Goal: Transaction & Acquisition: Purchase product/service

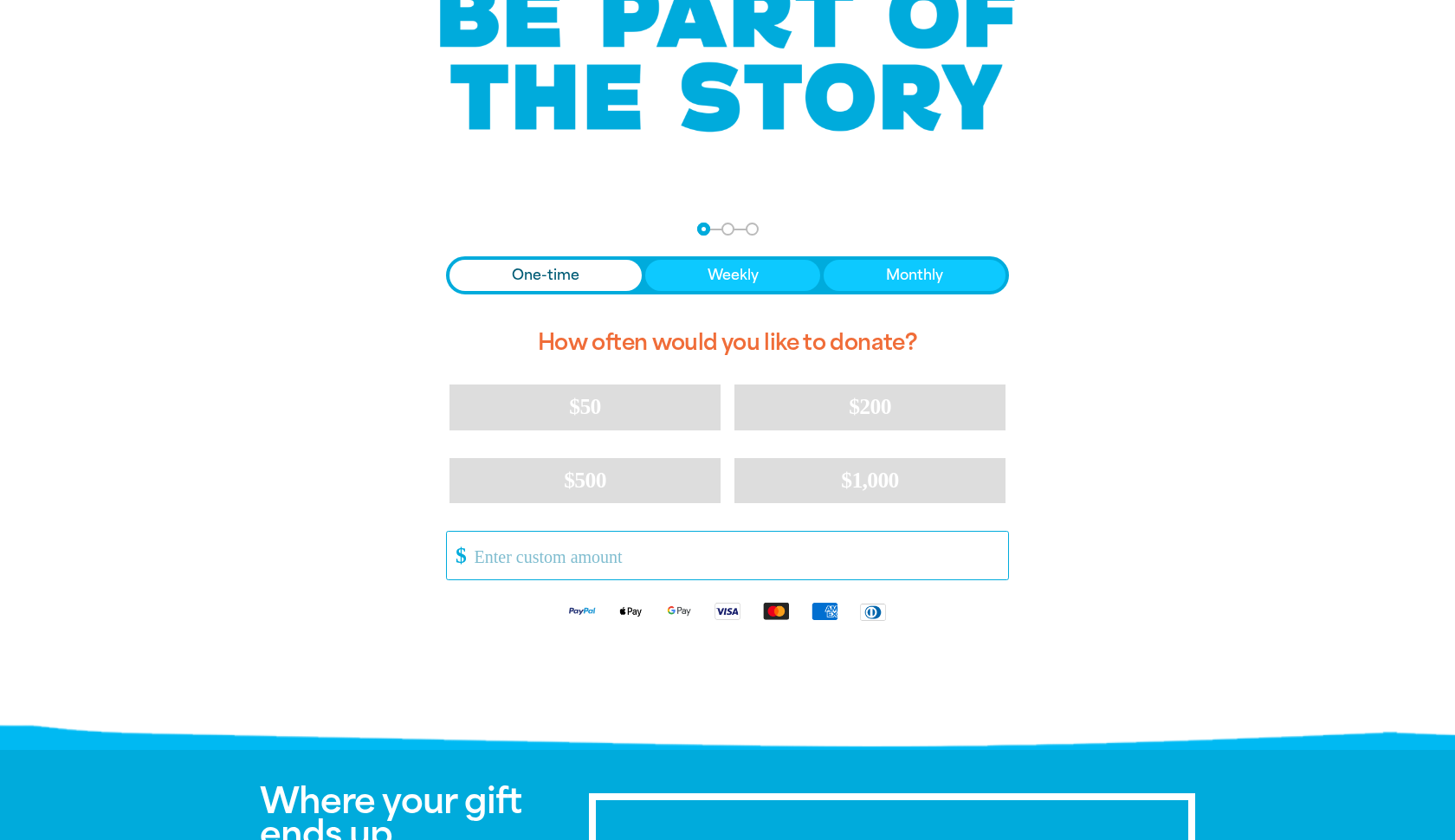
scroll to position [177, 0]
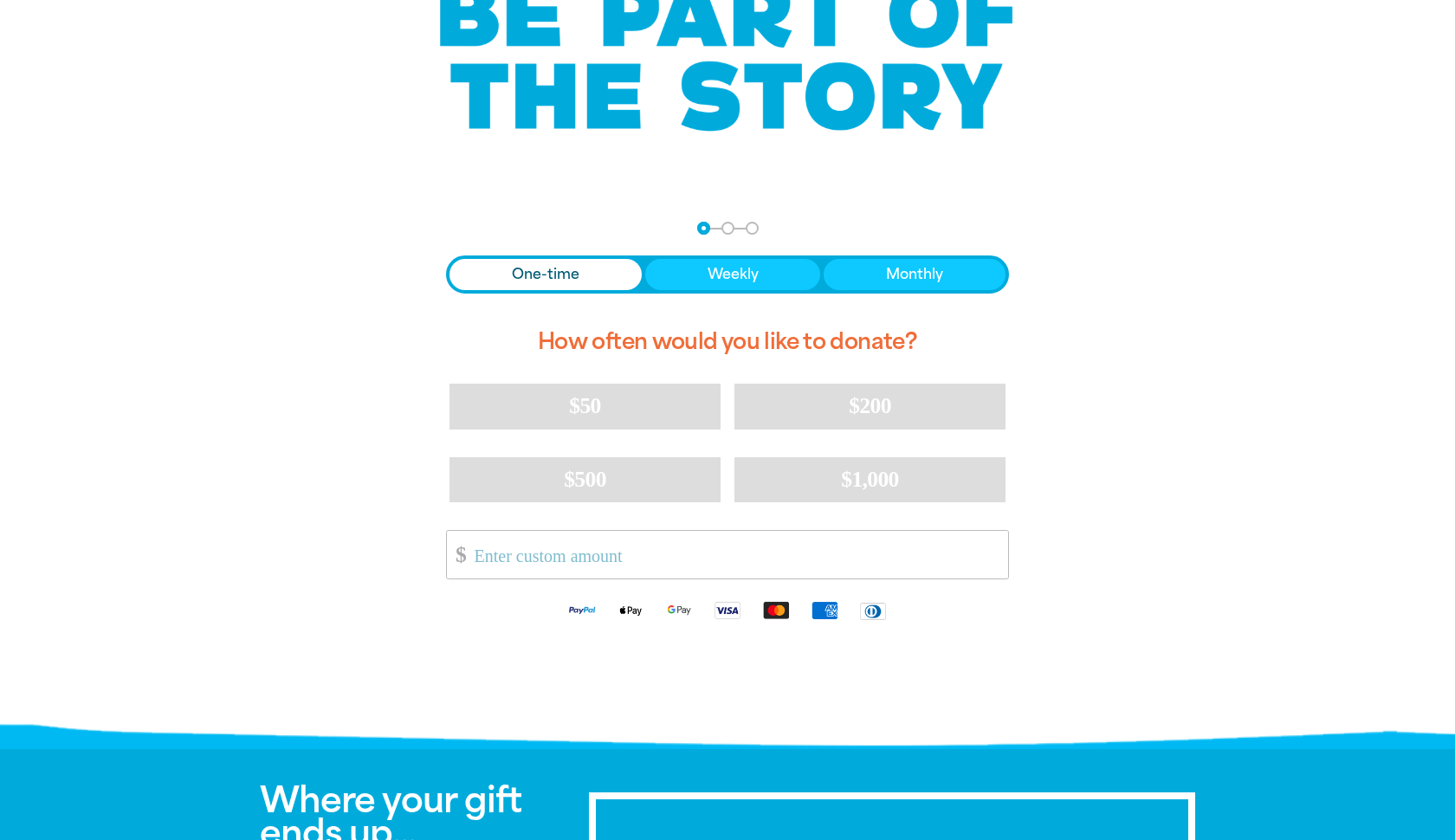
click at [538, 276] on span "One-time" at bounding box center [545, 275] width 67 height 21
click at [565, 558] on input "Other Amount" at bounding box center [736, 555] width 546 height 47
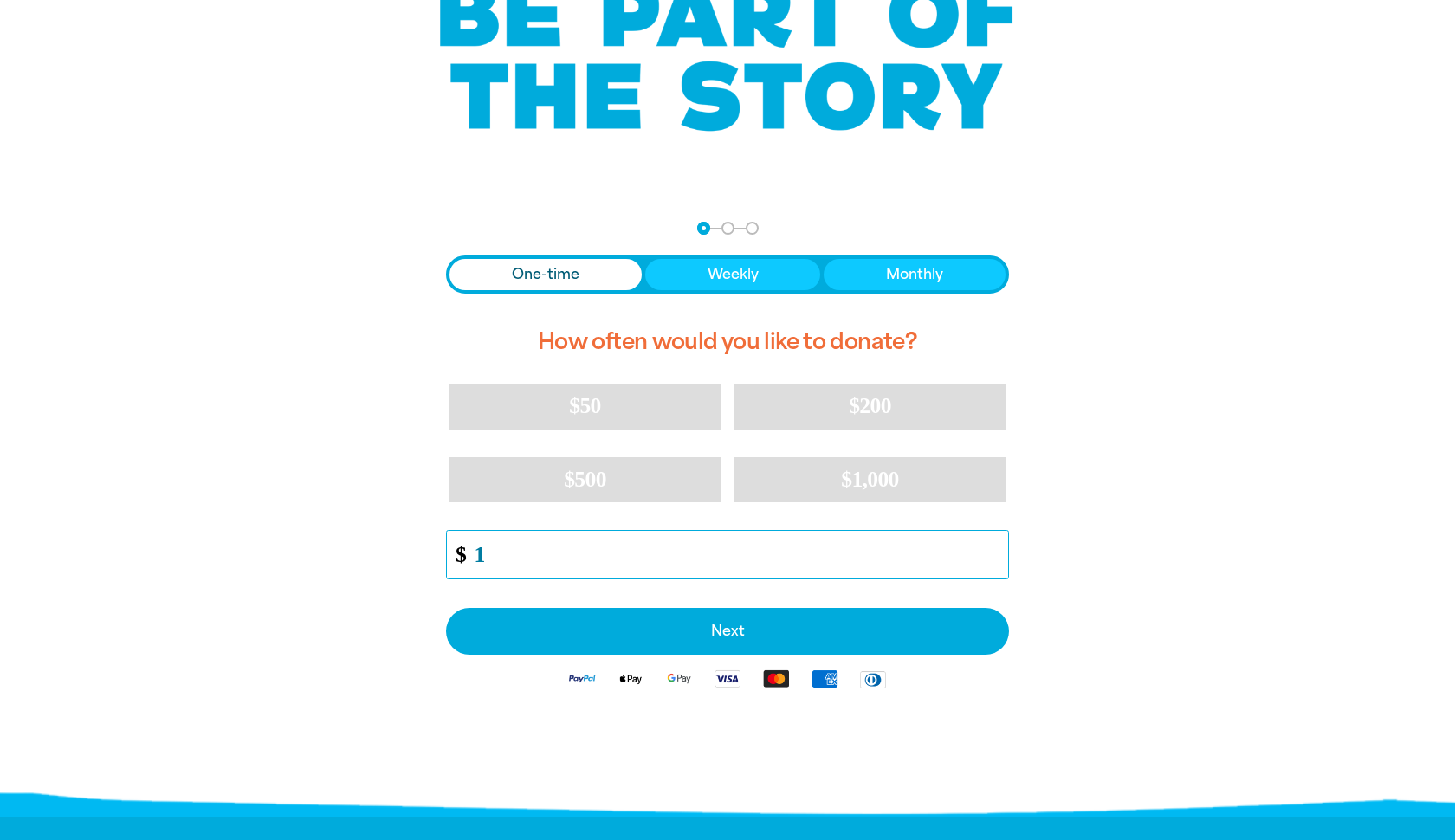
type input "10"
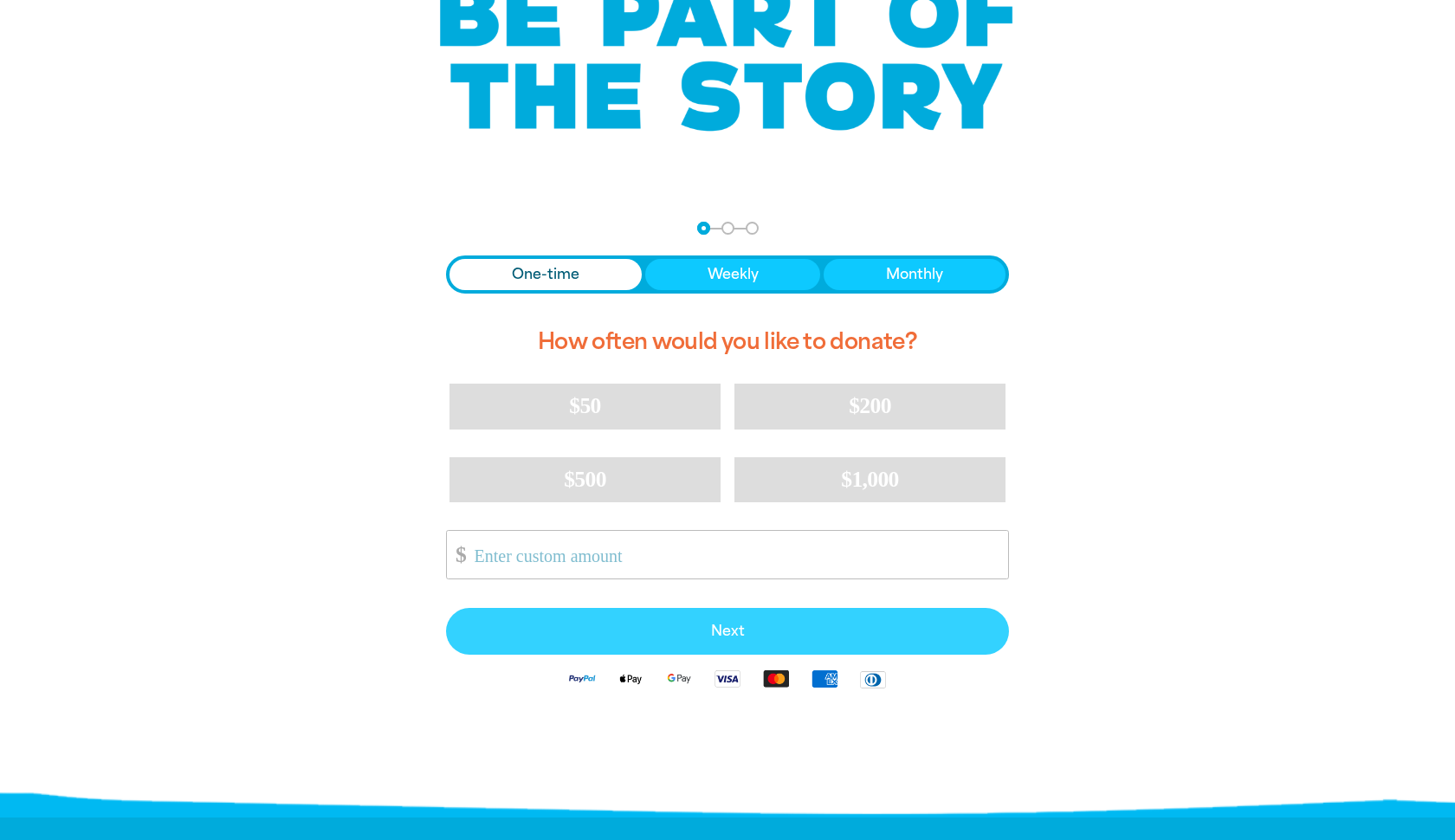
click at [665, 636] on span "Next" at bounding box center [728, 632] width 525 height 14
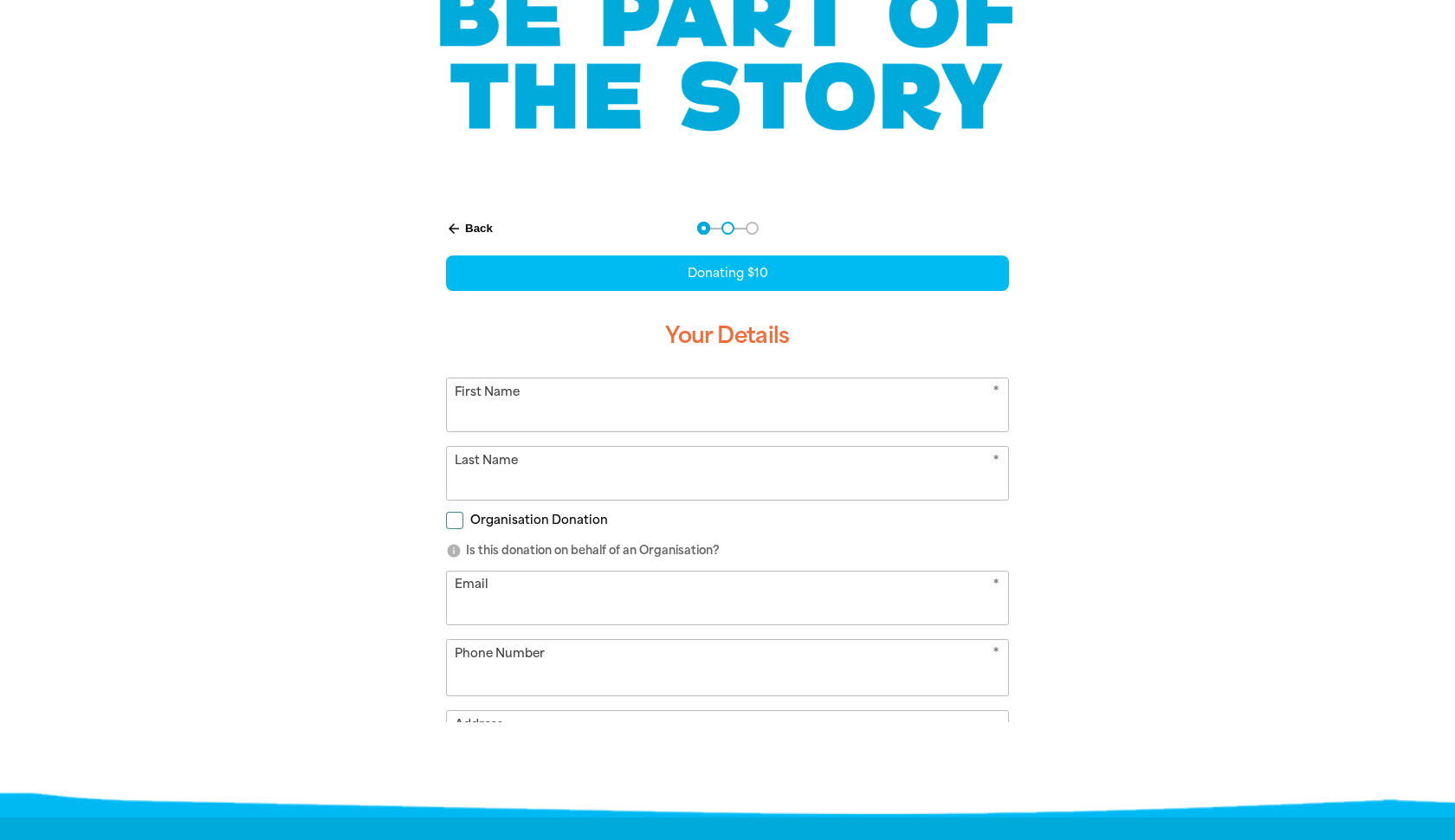
select select "AU"
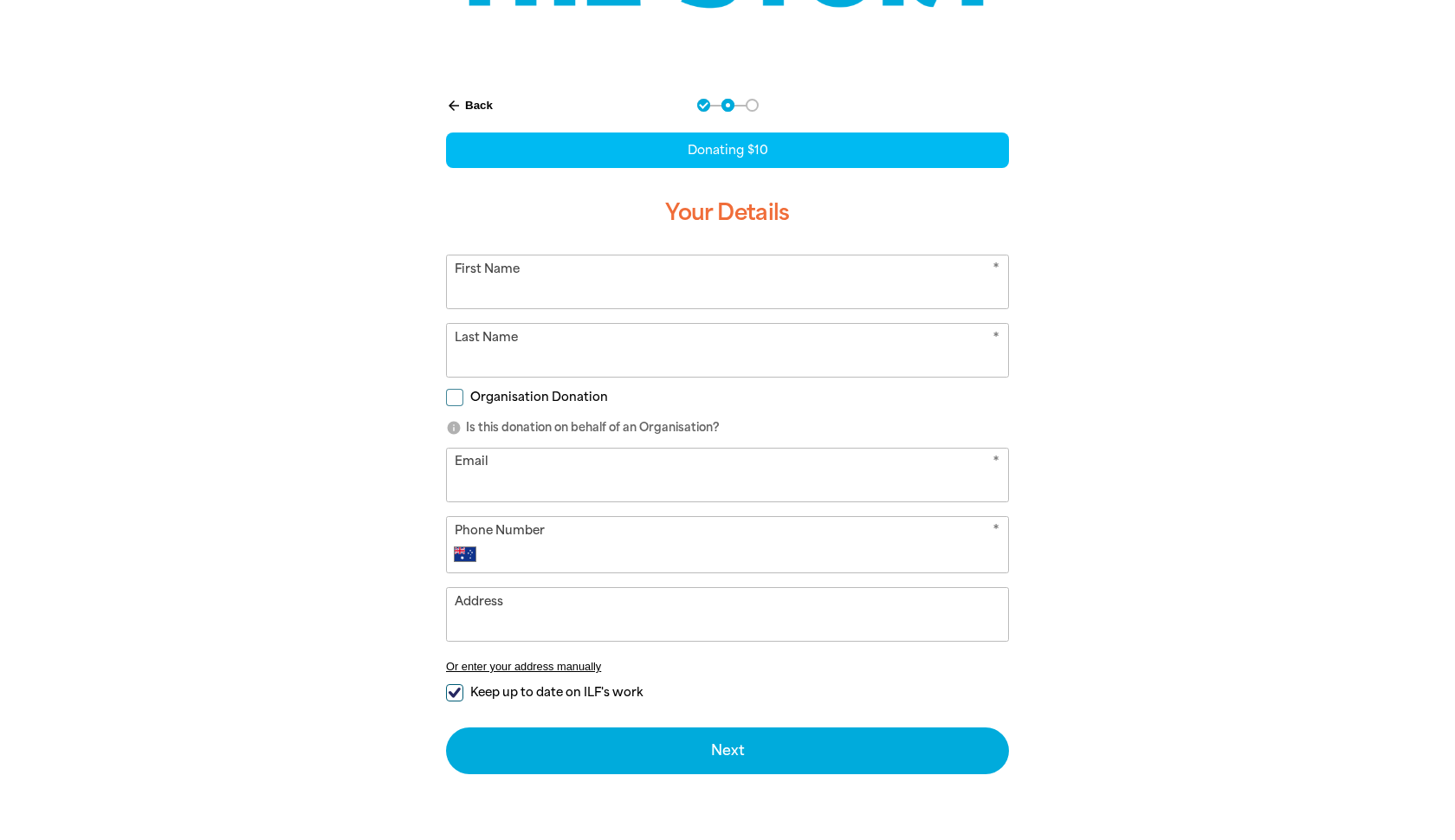
scroll to position [300, 0]
type input "[PERSON_NAME]"
type input "Black"
click at [463, 397] on input "Organisation Donation" at bounding box center [455, 398] width 17 height 18
checkbox input "true"
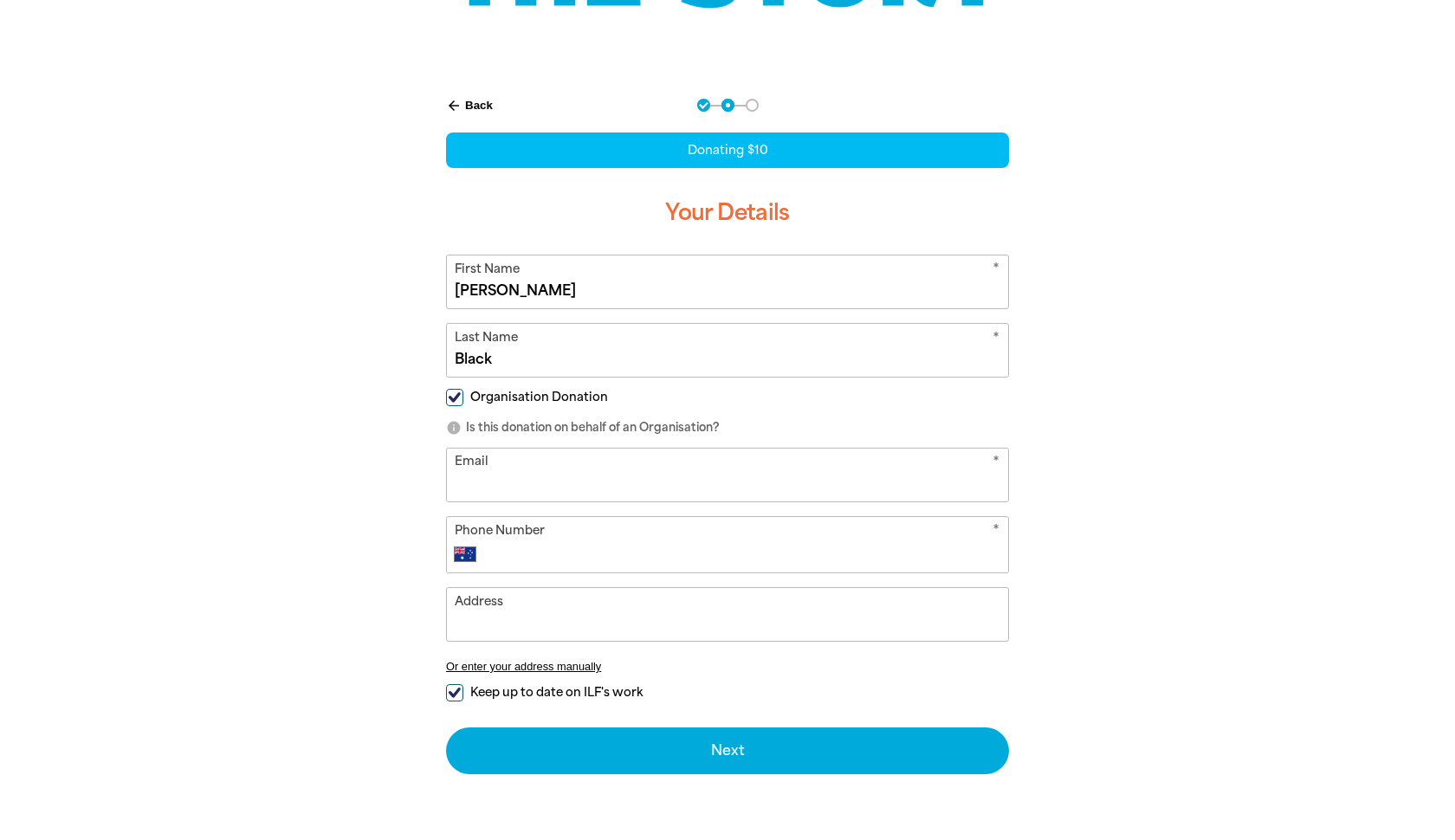
select select "AU"
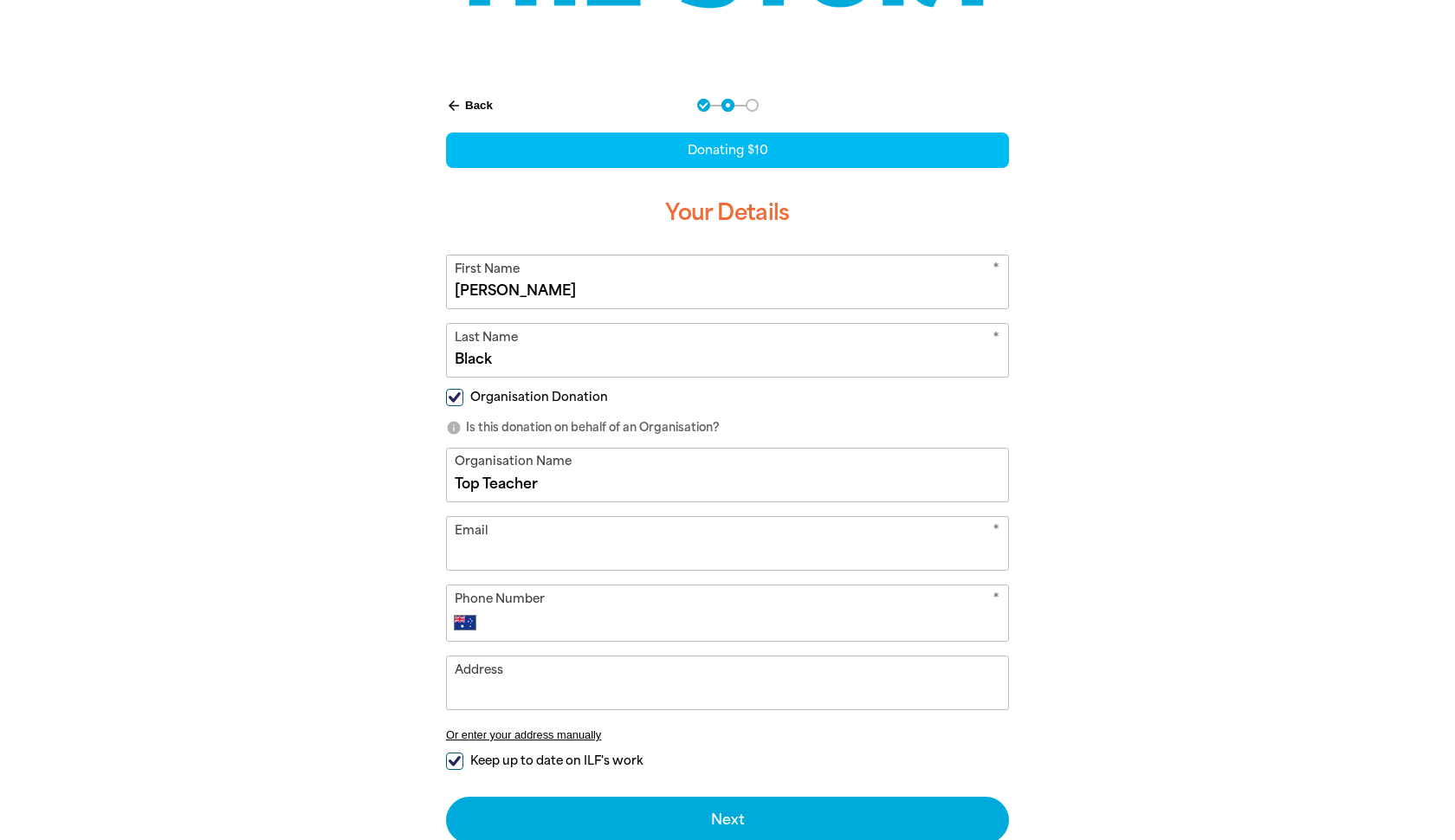
type input "Top Teacher"
type input "[EMAIL_ADDRESS][DOMAIN_NAME]"
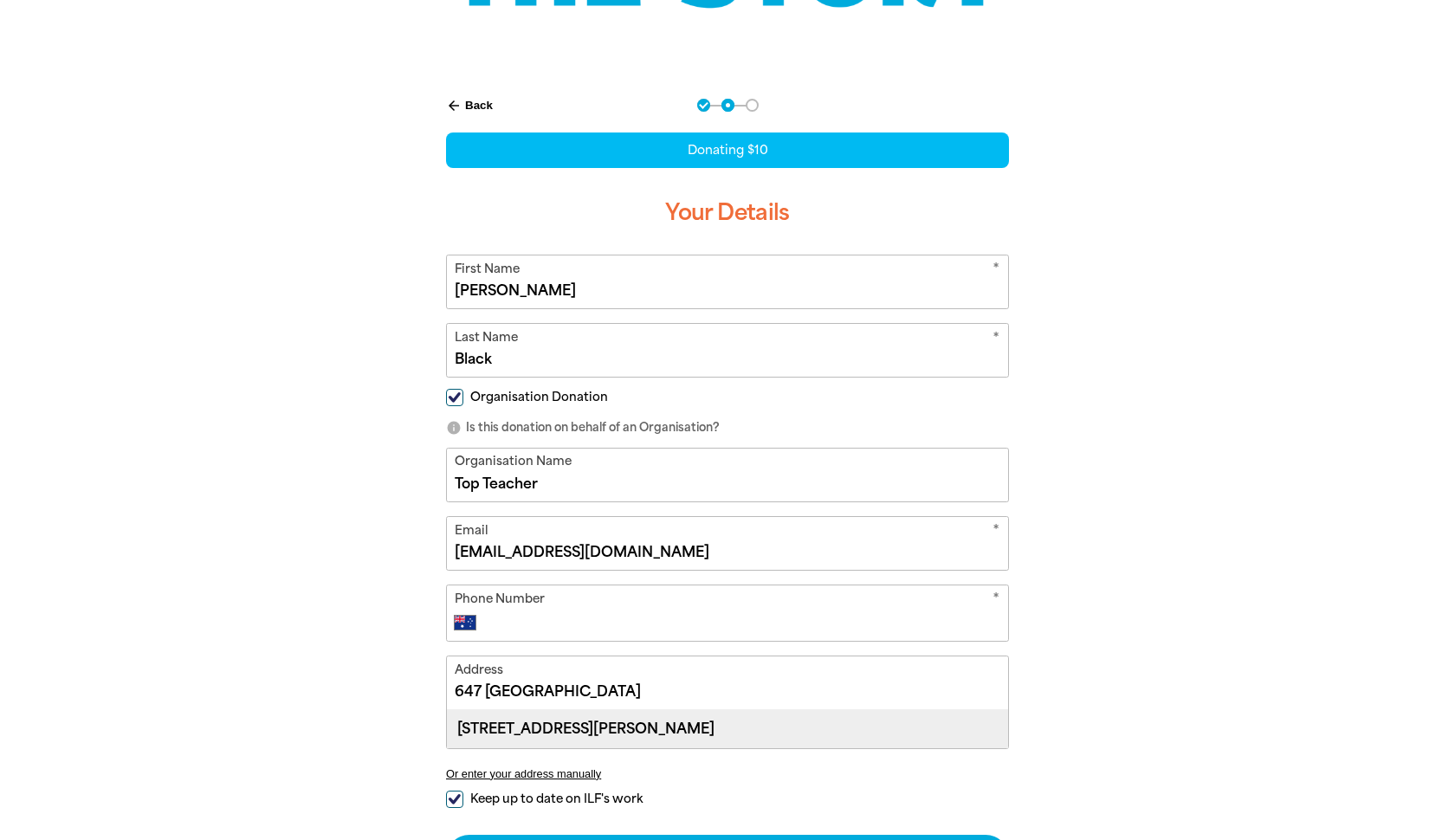
click at [696, 712] on div "[STREET_ADDRESS][PERSON_NAME]" at bounding box center [728, 729] width 562 height 38
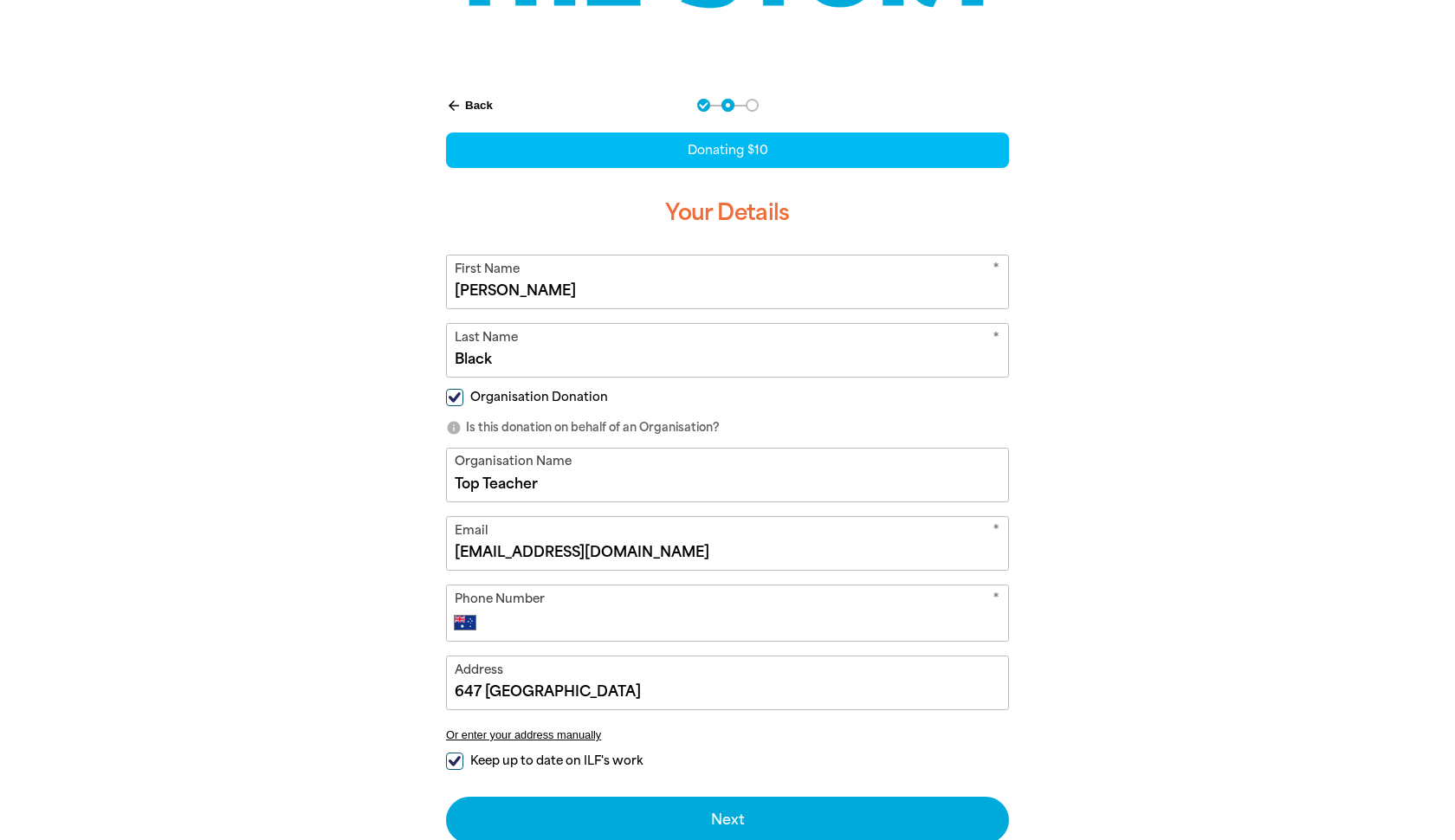
type input "[STREET_ADDRESS][PERSON_NAME]"
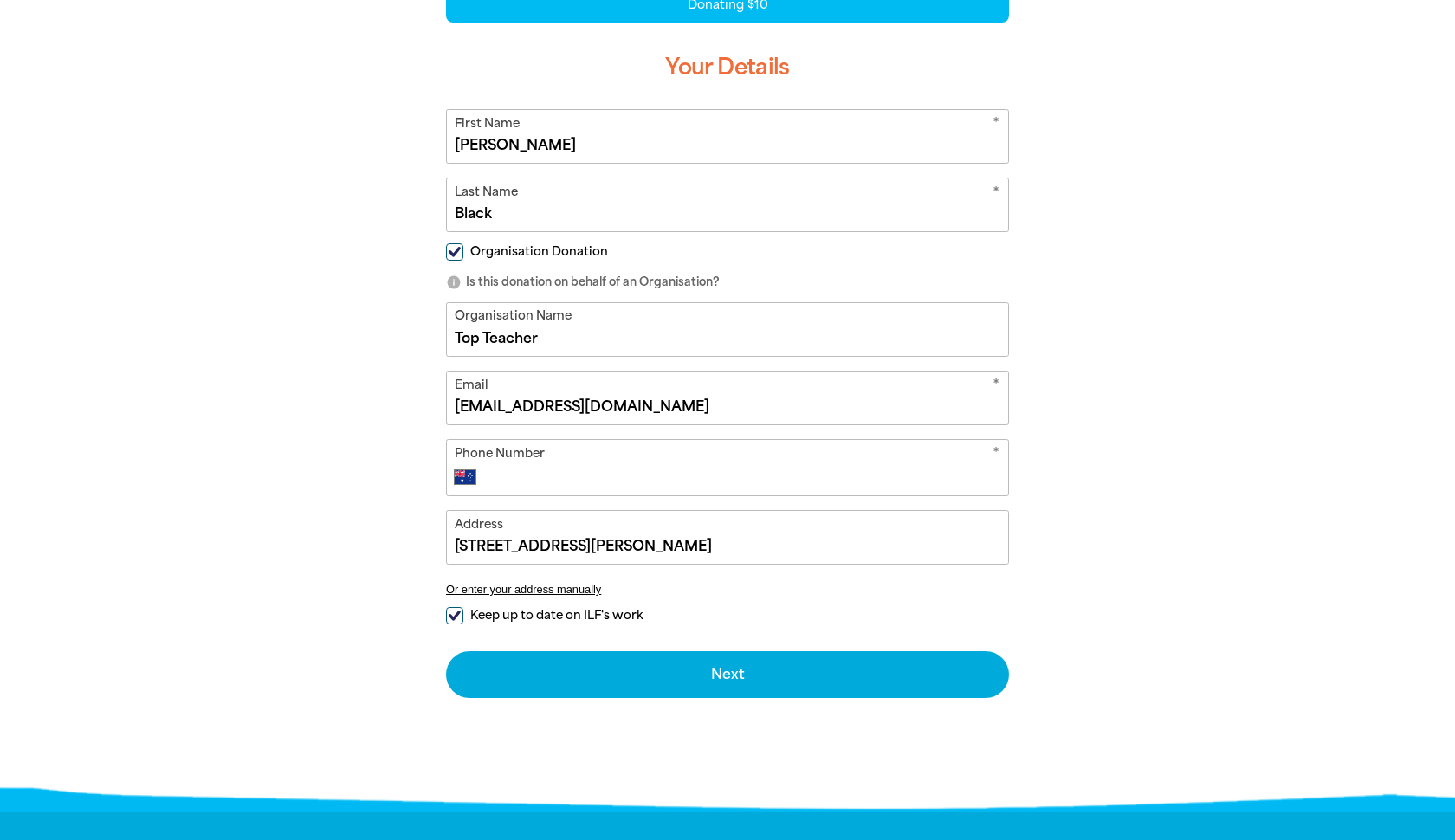
scroll to position [447, 0]
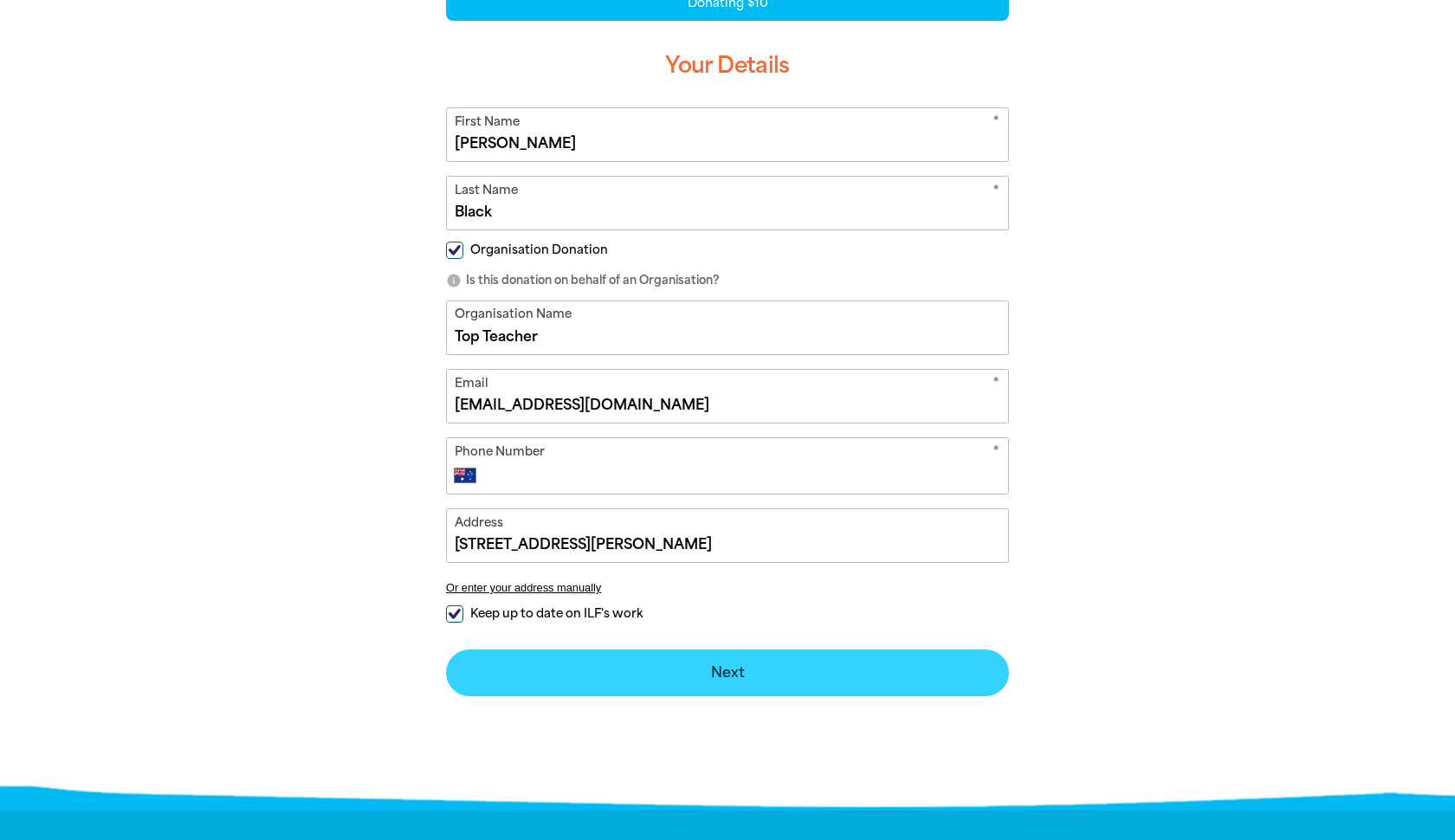
drag, startPoint x: 451, startPoint y: 612, endPoint x: 594, endPoint y: 652, distance: 148.5
click at [451, 612] on input "Keep up to date on ILF's work" at bounding box center [455, 614] width 17 height 18
checkbox input "false"
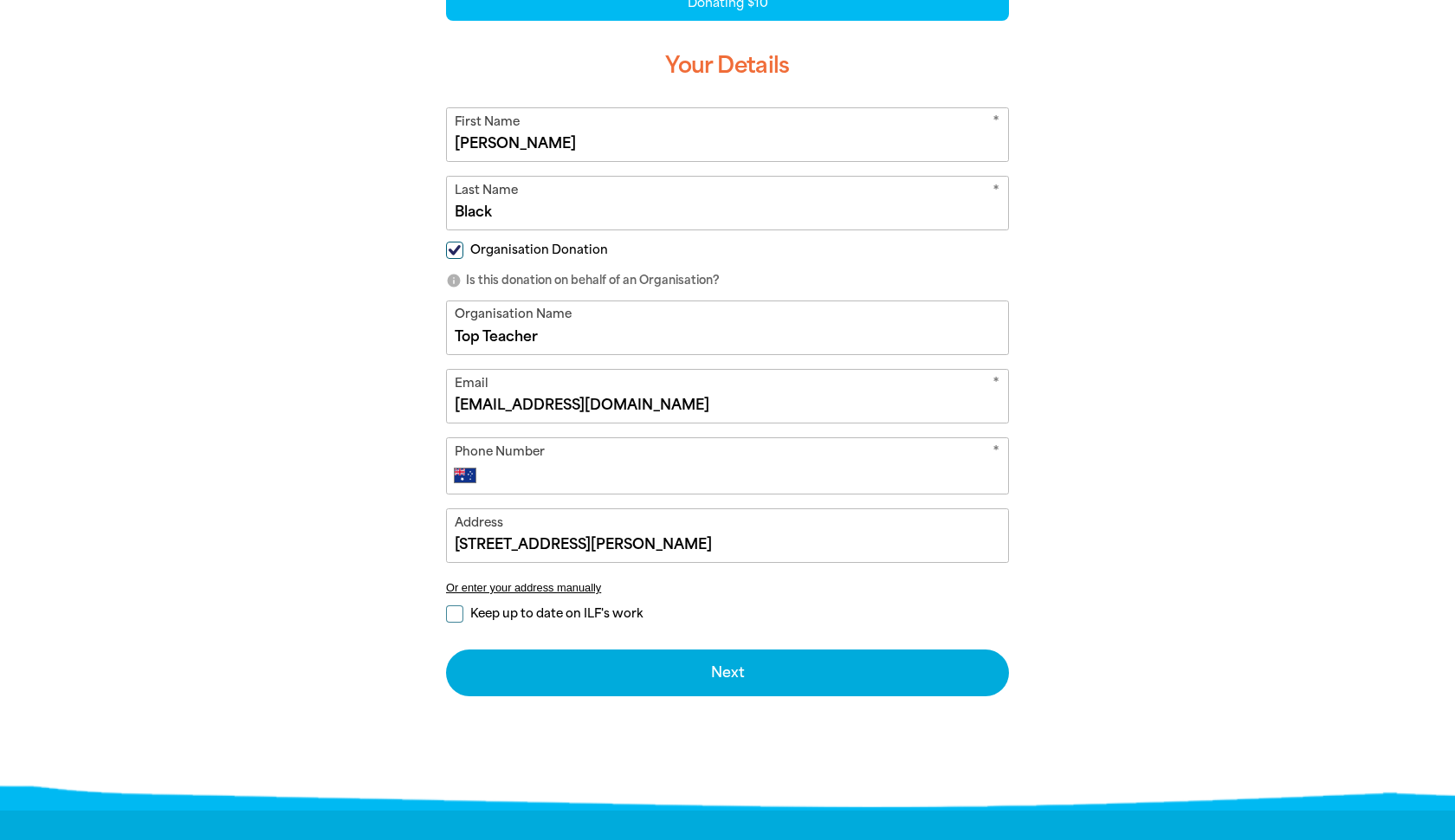
click at [540, 458] on div "* Phone Number International [GEOGRAPHIC_DATA] [GEOGRAPHIC_DATA] [GEOGRAPHIC_DA…" at bounding box center [728, 466] width 563 height 57
paste input "0416 223 366"
type input "0416 223 366"
click at [1129, 583] on div "arrow_back Back Step 1 Step 2 Step 3 Donating $10 Your Details * First Name [PE…" at bounding box center [728, 366] width 1039 height 872
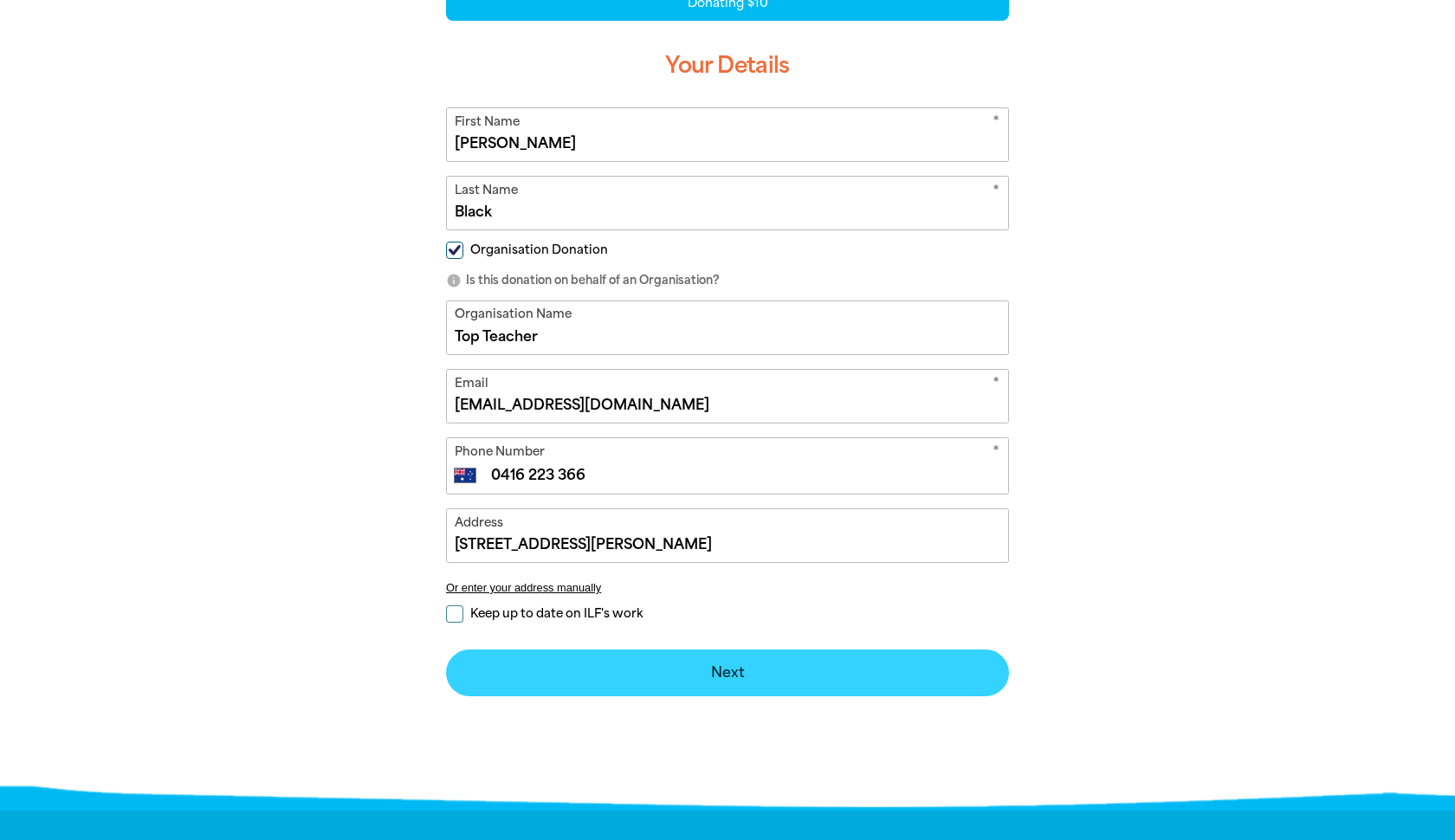
click at [720, 675] on button "Next chevron_right" at bounding box center [728, 673] width 563 height 46
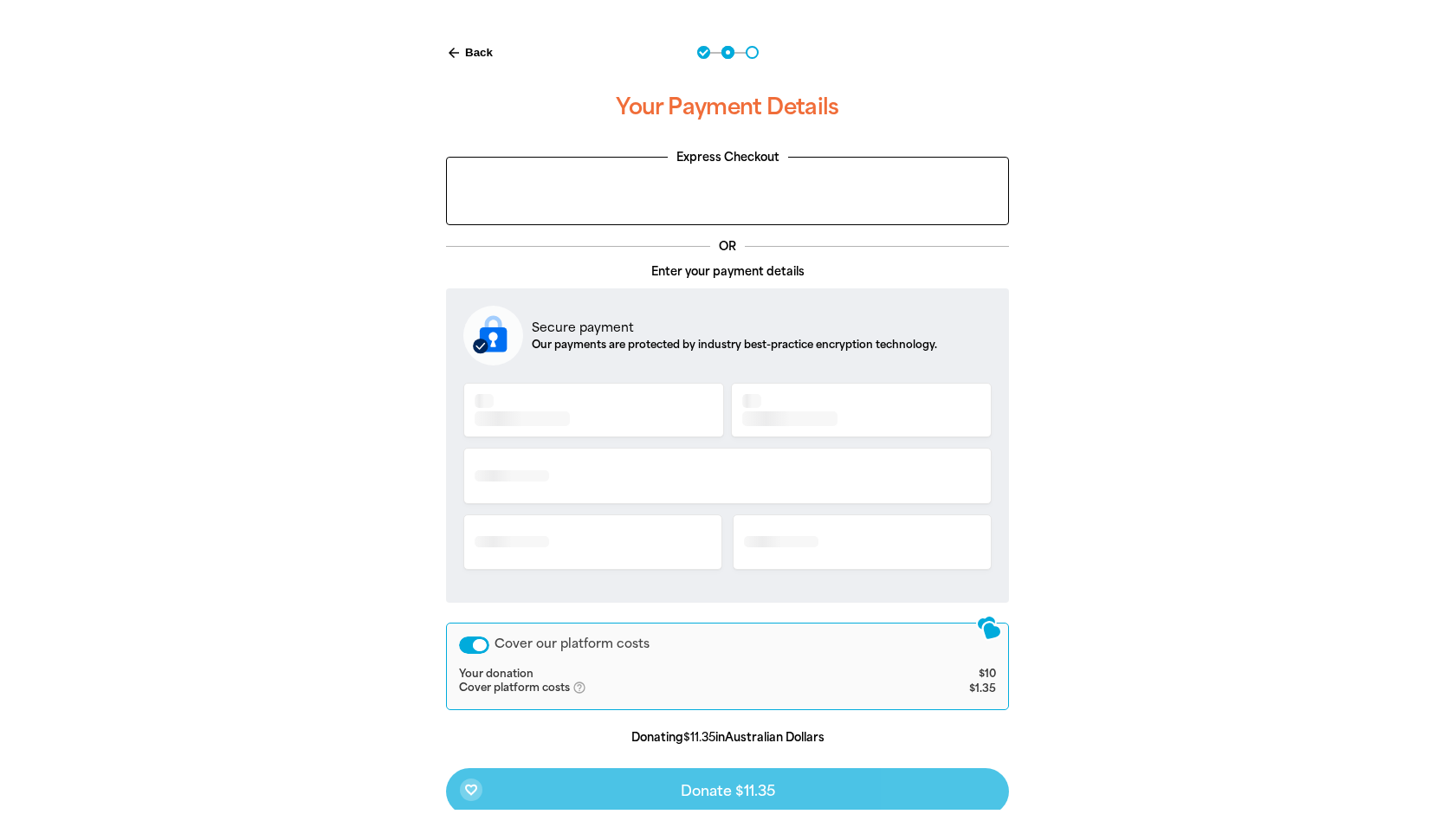
scroll to position [350, 0]
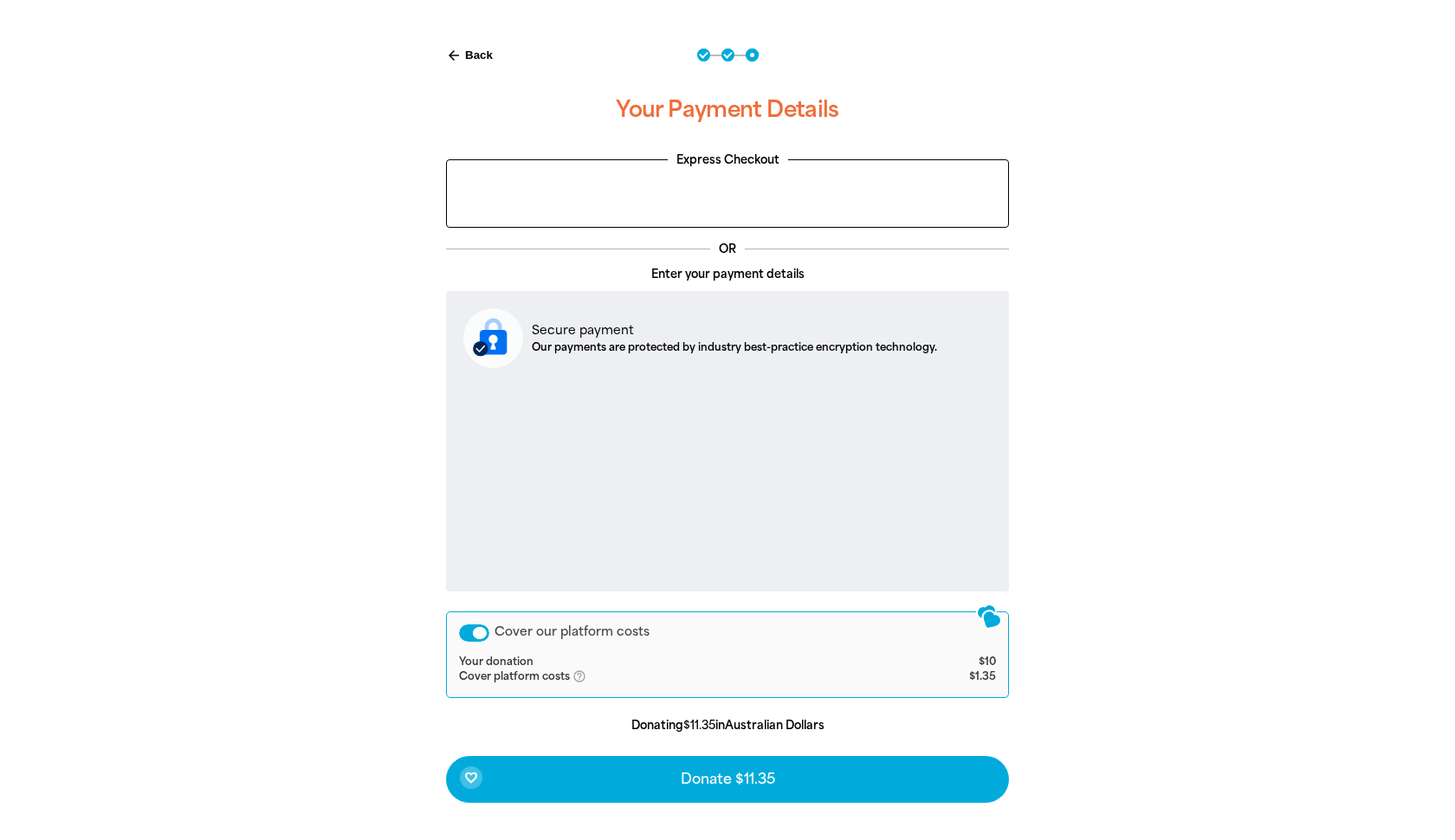
click at [1157, 654] on div "arrow_back Back Step 1 Step 2 Step 3 Your Payment Details Express Checkout OR E…" at bounding box center [728, 468] width 1039 height 882
click at [470, 634] on div "Cover our platform costs" at bounding box center [474, 634] width 31 height 18
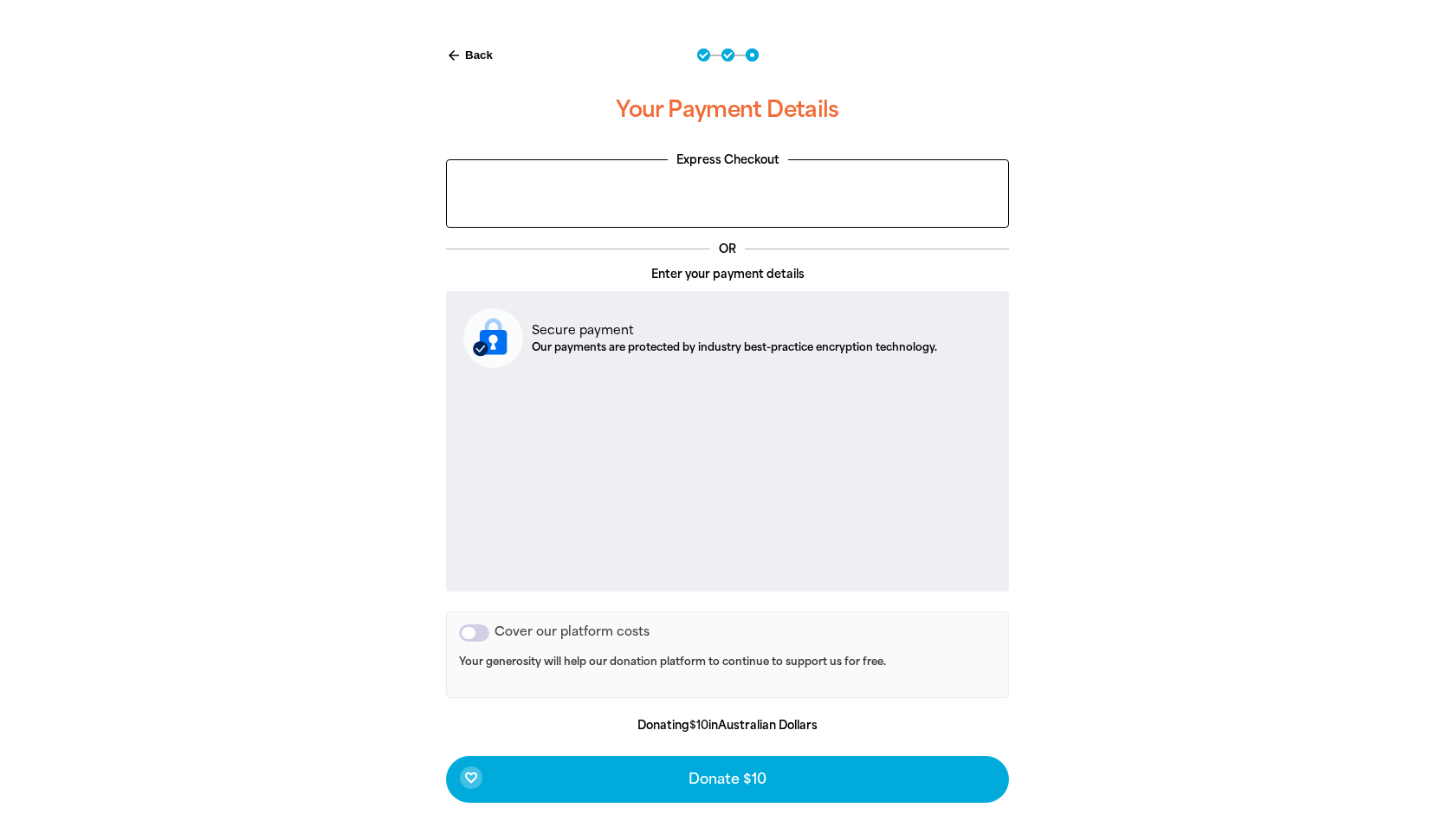
click at [334, 535] on div "arrow_back Back Step 1 Step 2 Step 3 Your Payment Details Express Checkout OR E…" at bounding box center [728, 468] width 1039 height 882
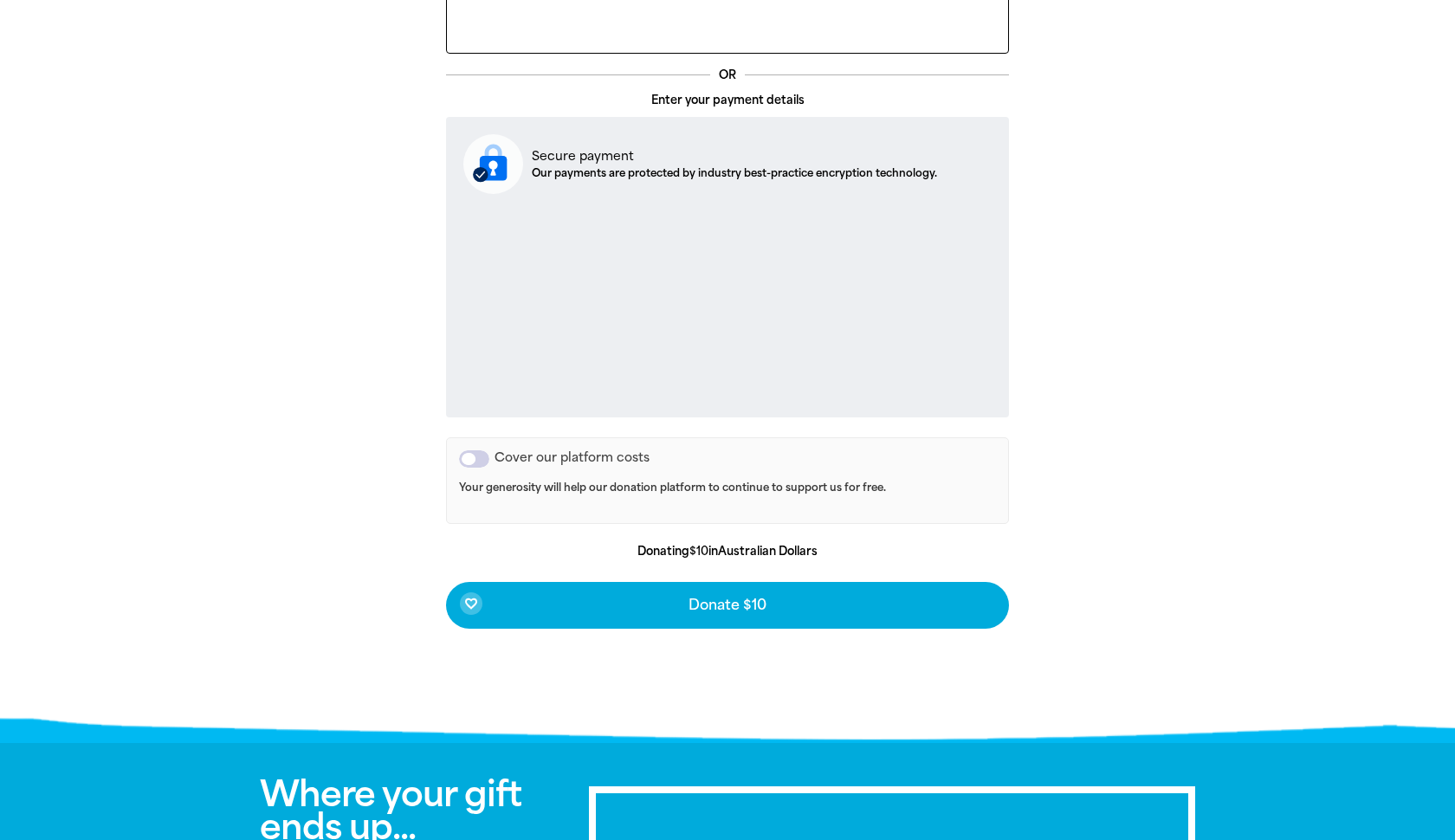
scroll to position [524, 0]
click at [483, 456] on div "Cover our platform costs" at bounding box center [474, 459] width 31 height 18
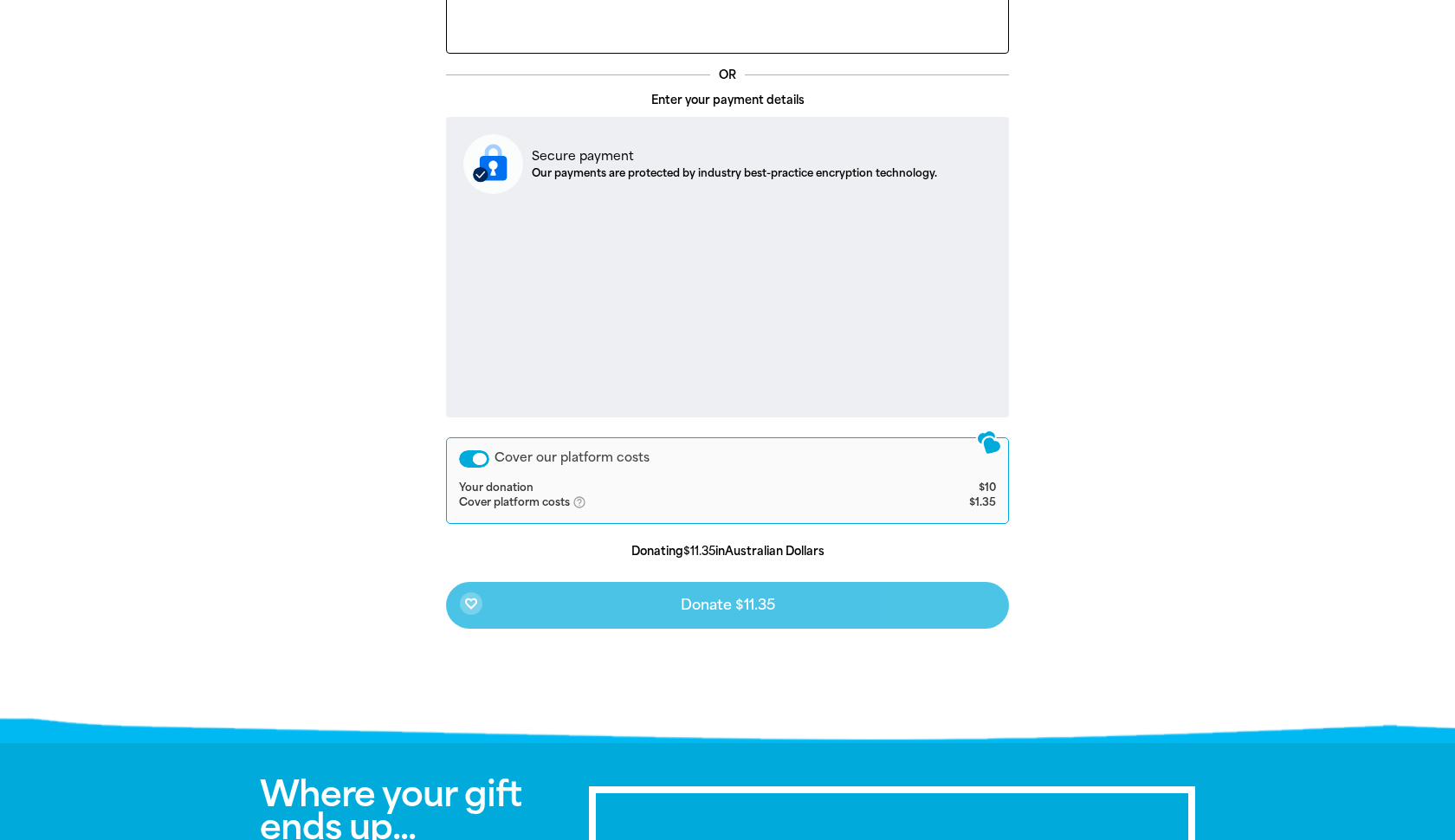
click at [1287, 552] on div at bounding box center [727, 294] width 1455 height 882
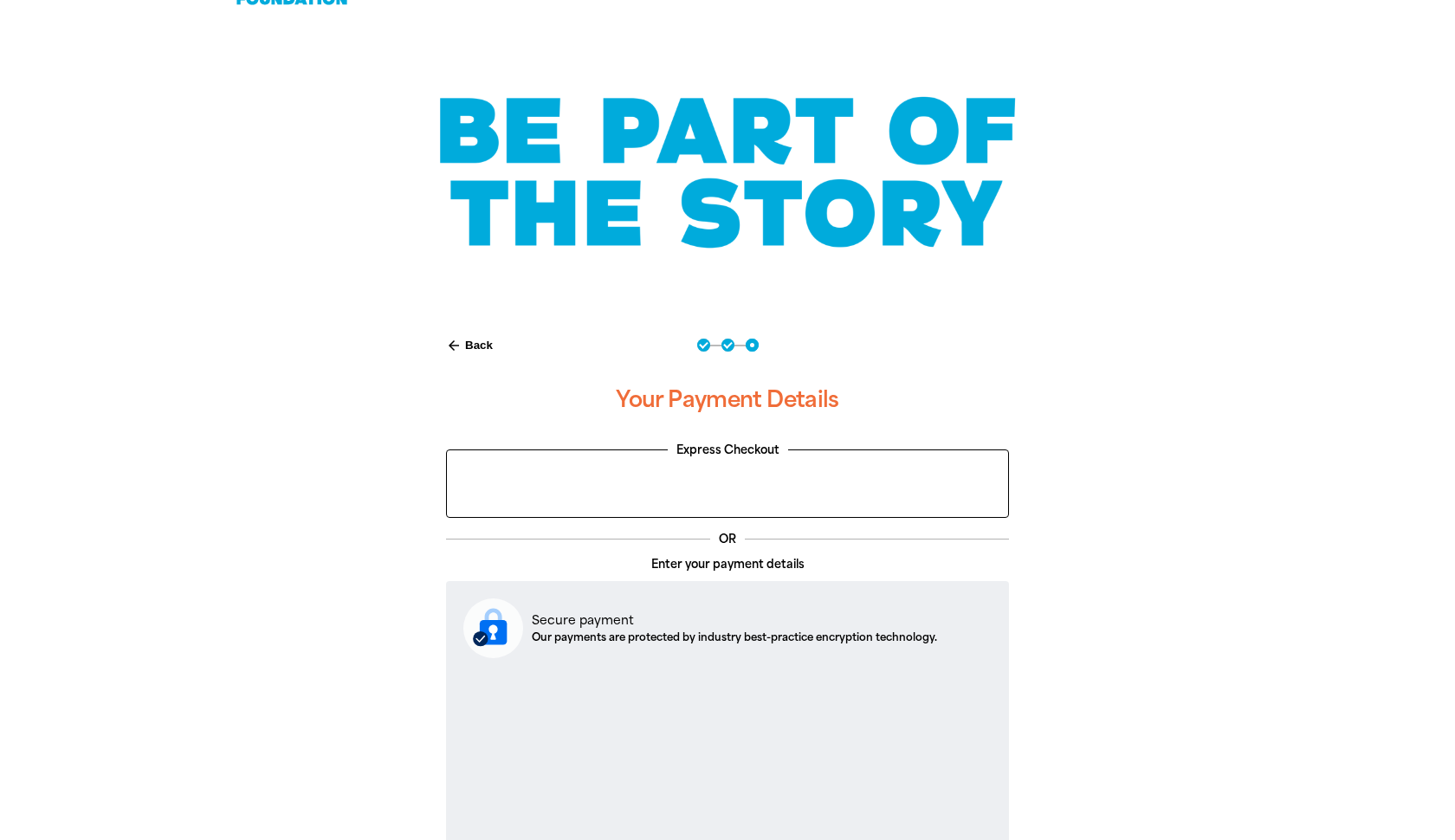
scroll to position [59, 0]
click at [472, 345] on button "arrow_back Back" at bounding box center [469, 346] width 60 height 30
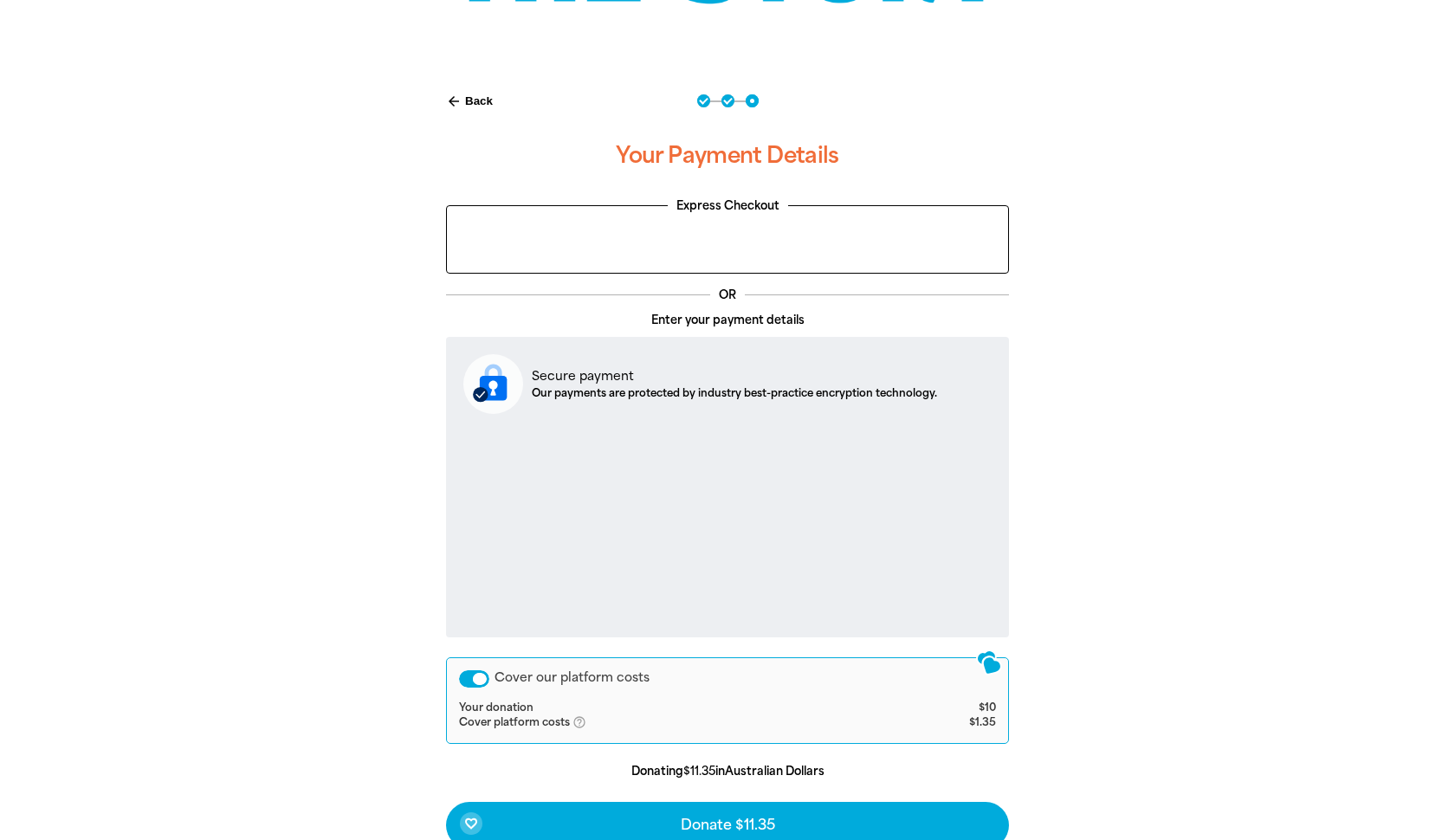
select select "AU"
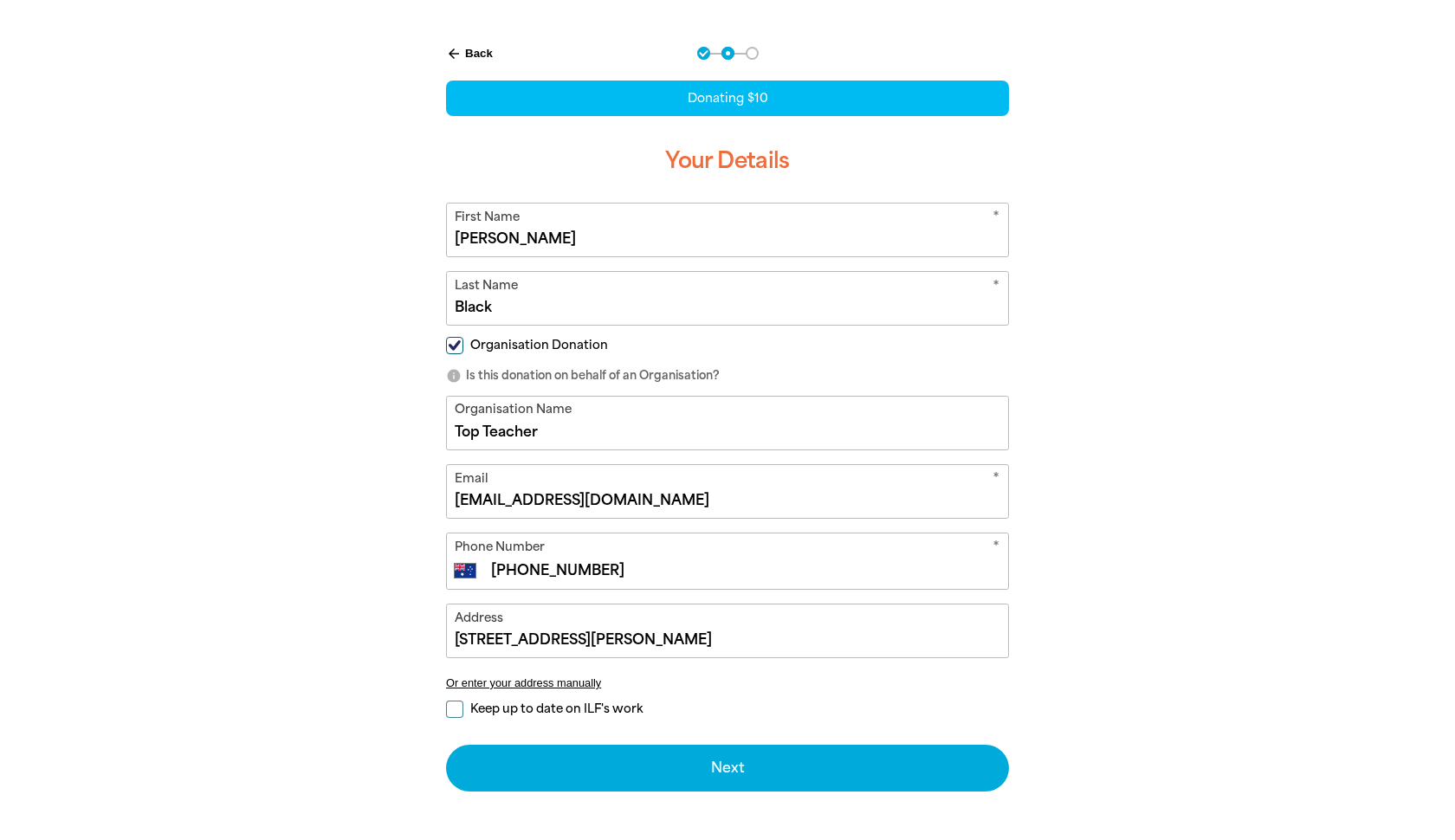
scroll to position [355, 0]
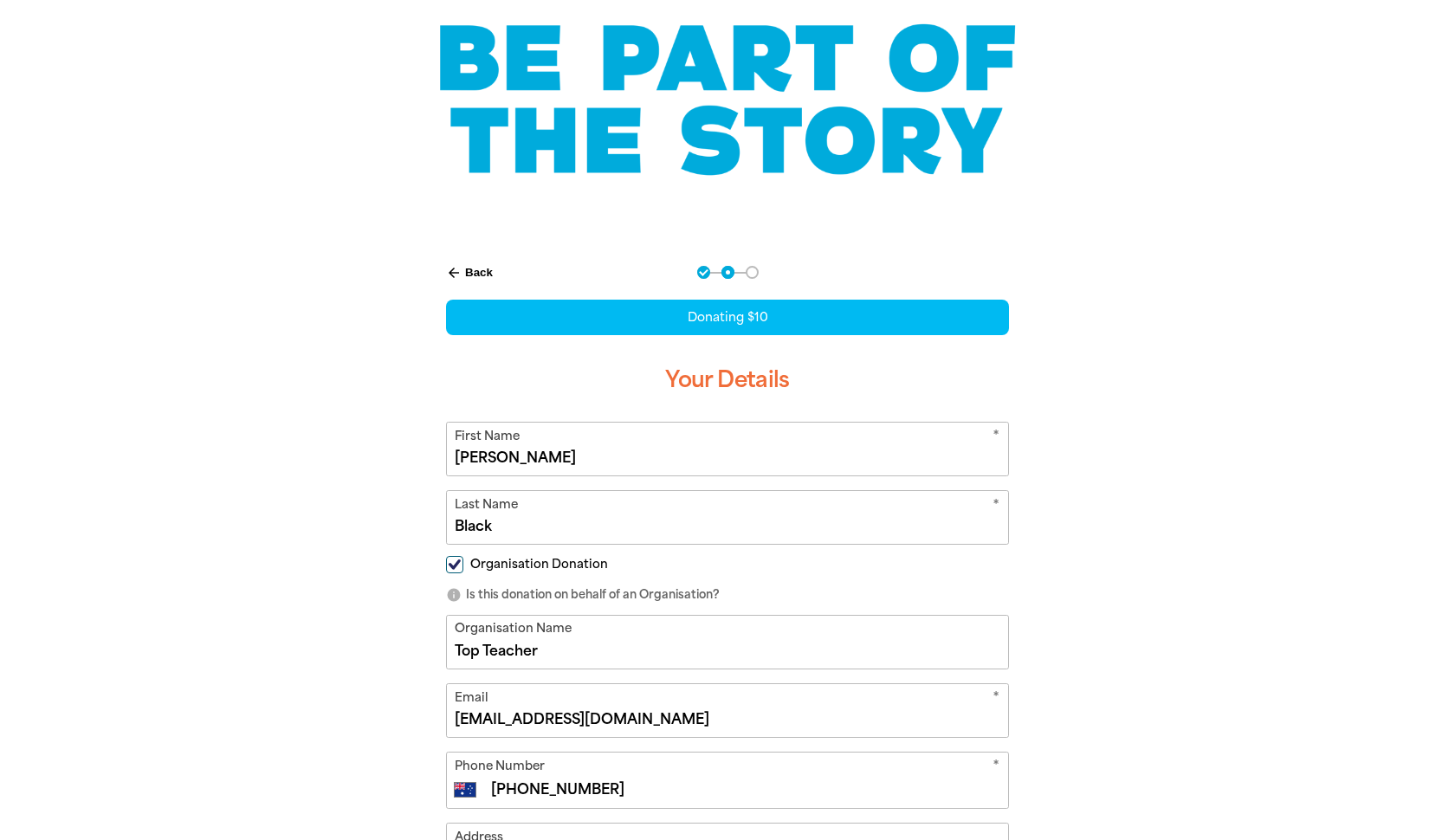
click at [469, 267] on button "arrow_back Back" at bounding box center [469, 273] width 60 height 30
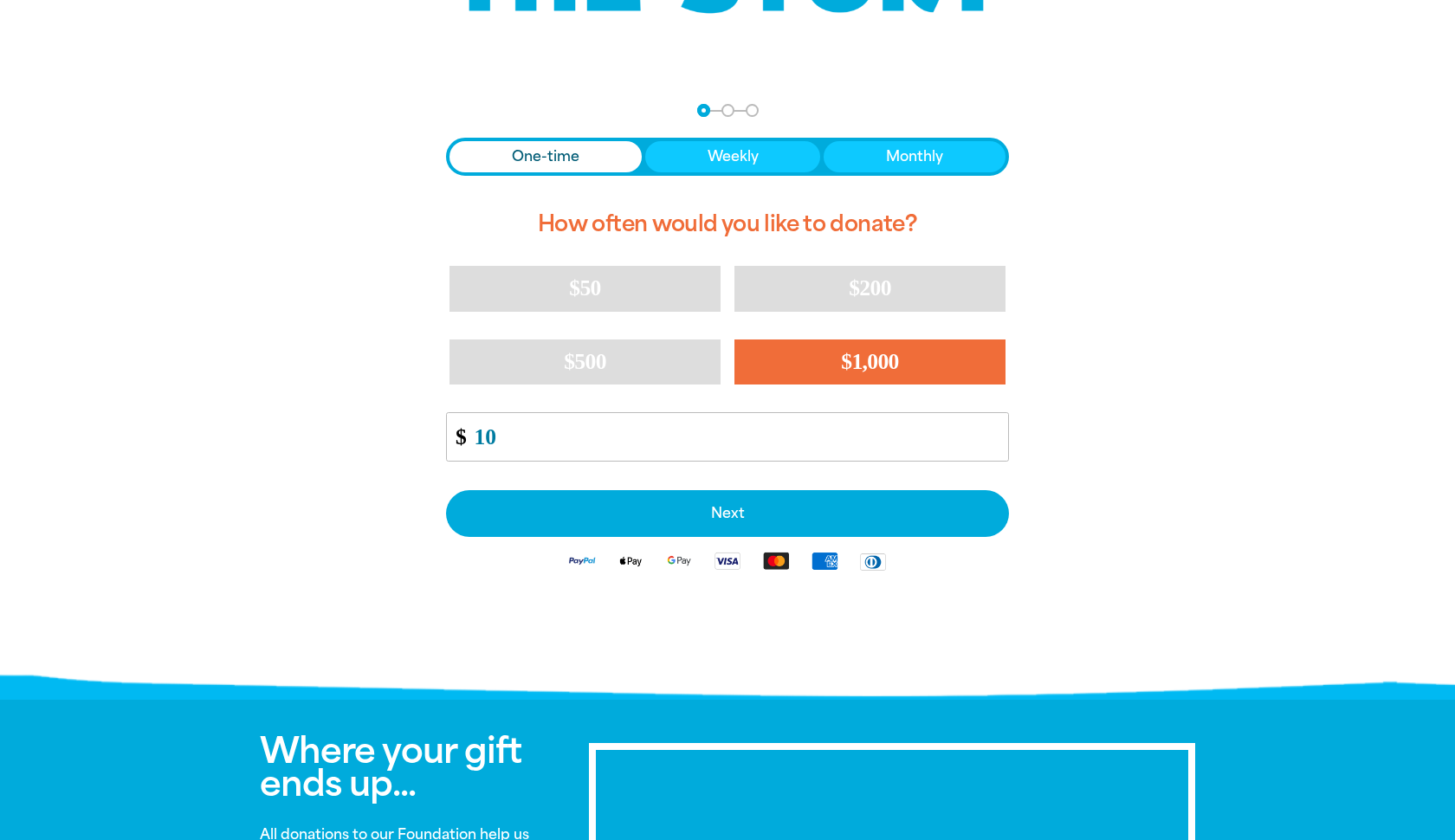
scroll to position [350, 0]
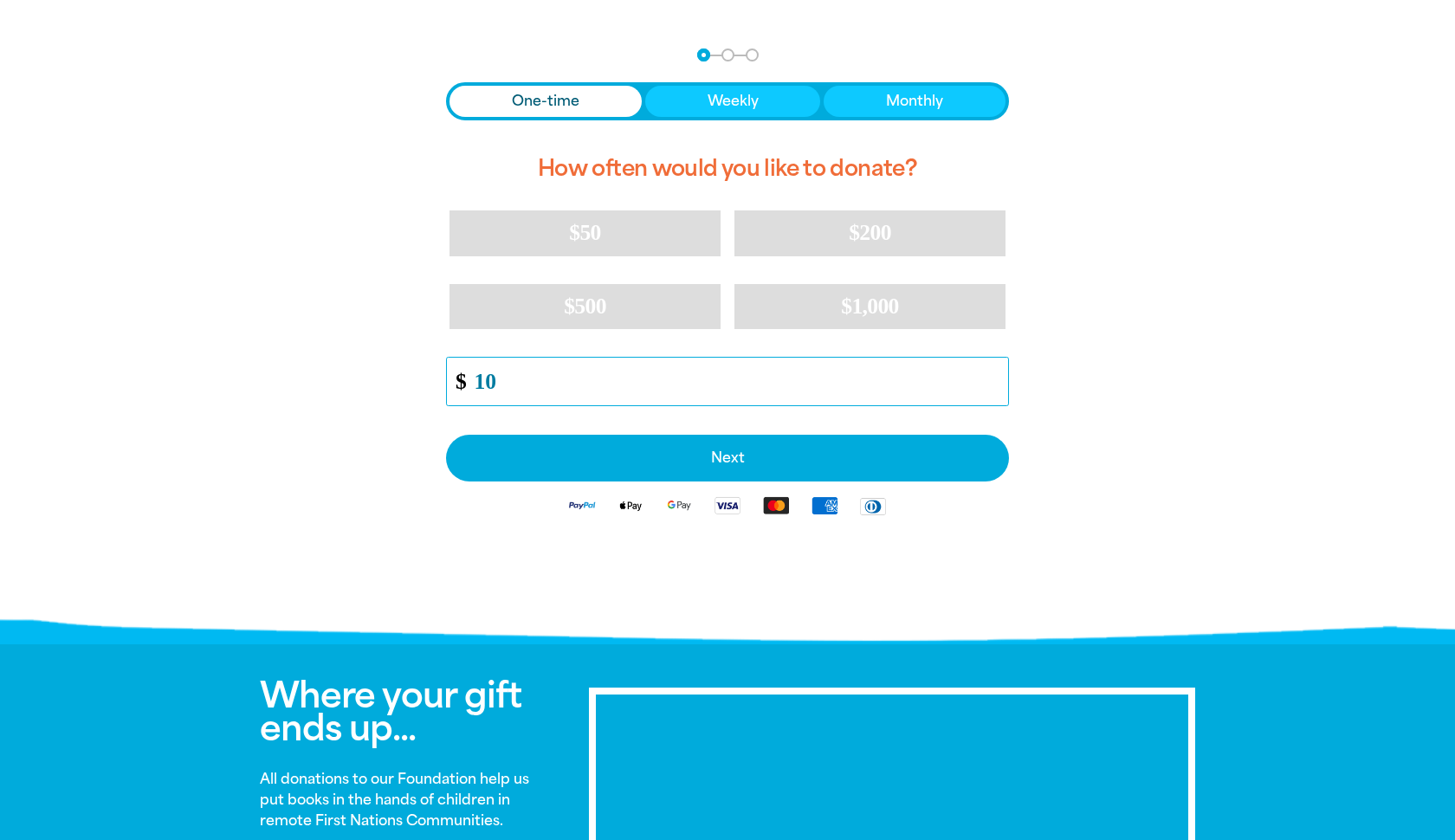
click at [571, 399] on input "10" at bounding box center [736, 382] width 546 height 47
type input "10000"
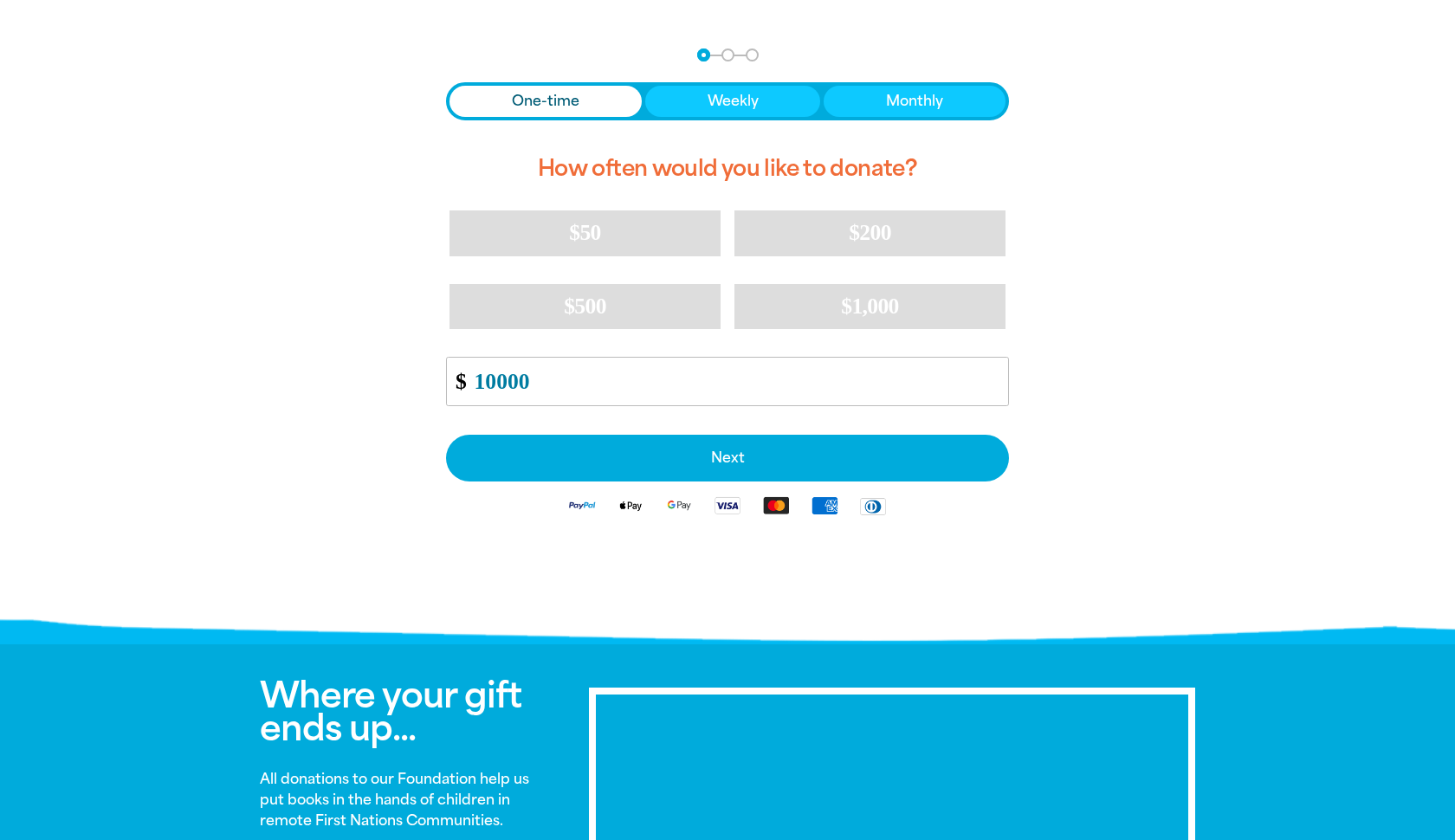
drag, startPoint x: 1270, startPoint y: 533, endPoint x: 1253, endPoint y: 528, distance: 17.7
click at [1268, 532] on div at bounding box center [727, 332] width 1455 height 609
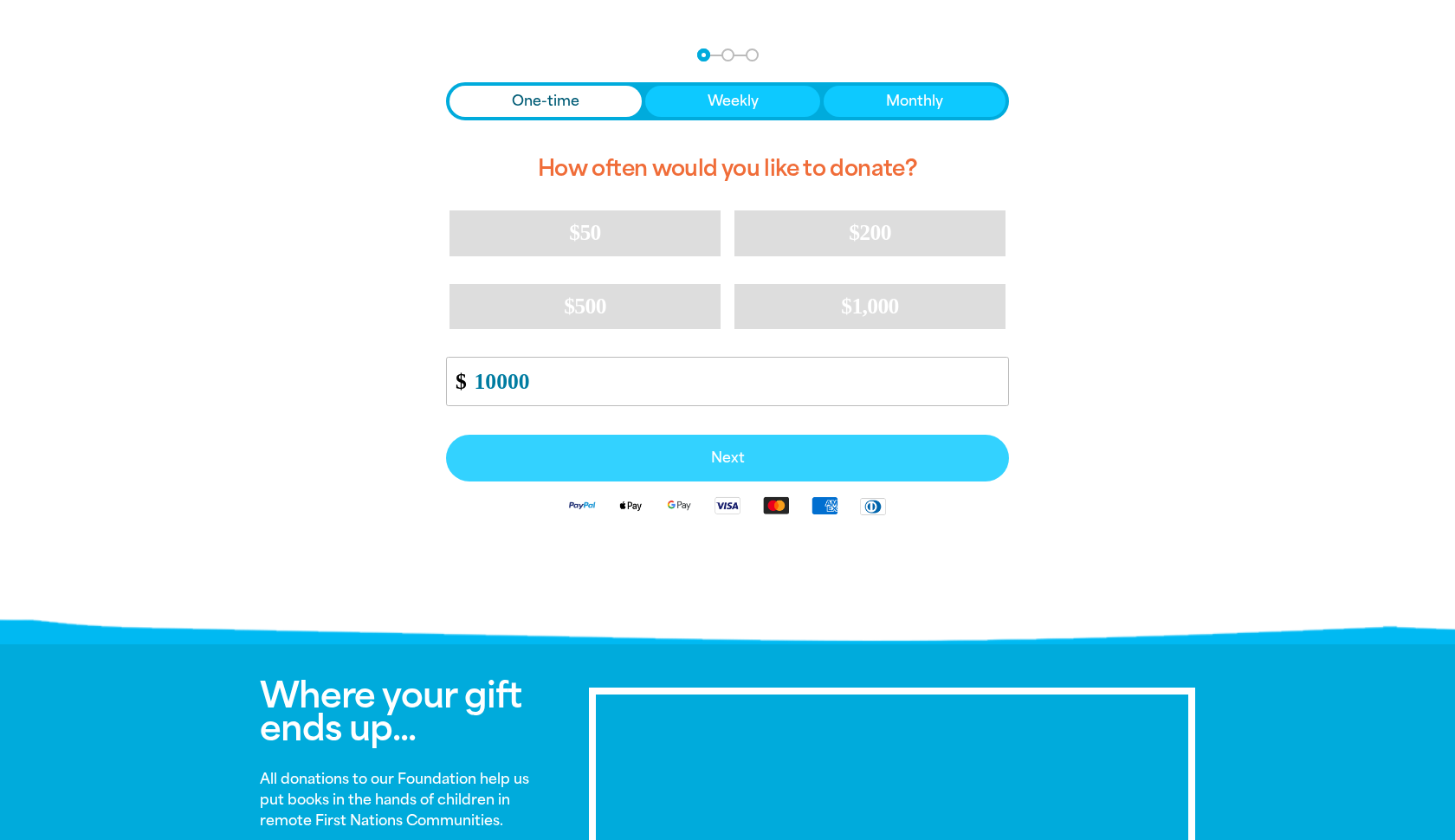
click at [681, 458] on span "Next" at bounding box center [728, 458] width 525 height 14
select select "AU"
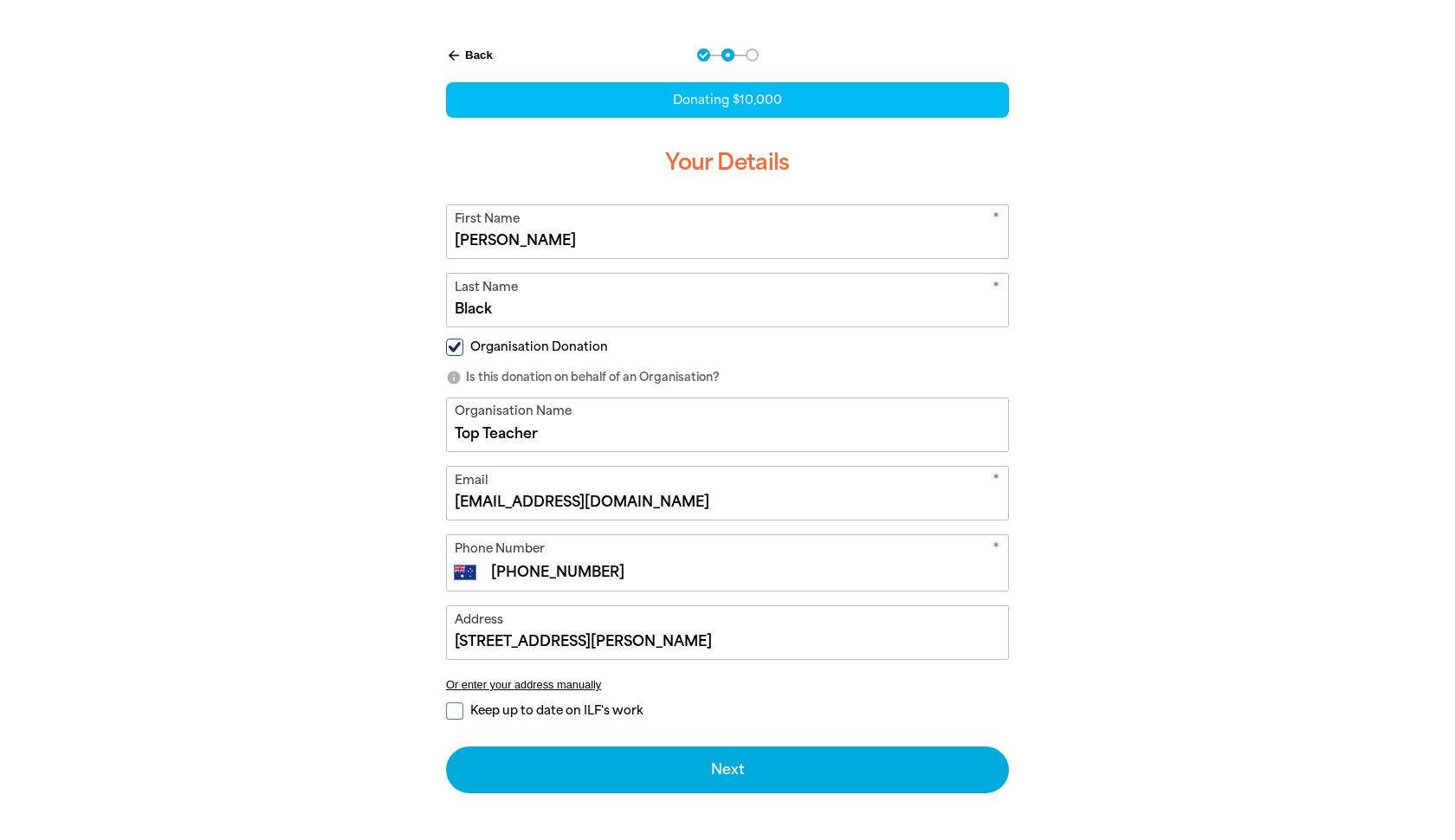
click at [1056, 617] on div "arrow_back Back Step 1 Step 2 Step 3 Donating $10,000 Your Details * First Name…" at bounding box center [727, 463] width 659 height 872
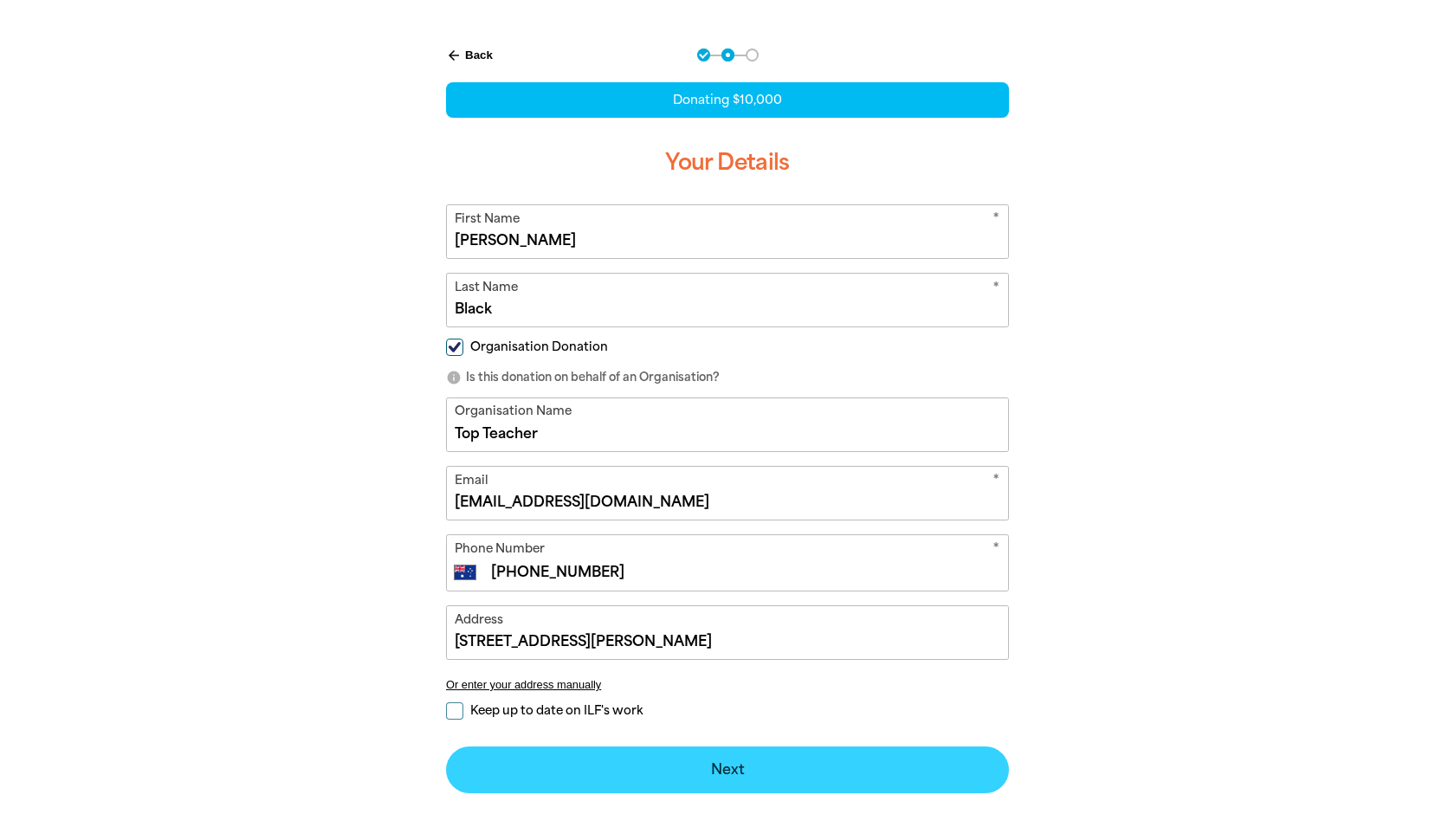
click at [745, 760] on button "Next chevron_right" at bounding box center [728, 770] width 563 height 46
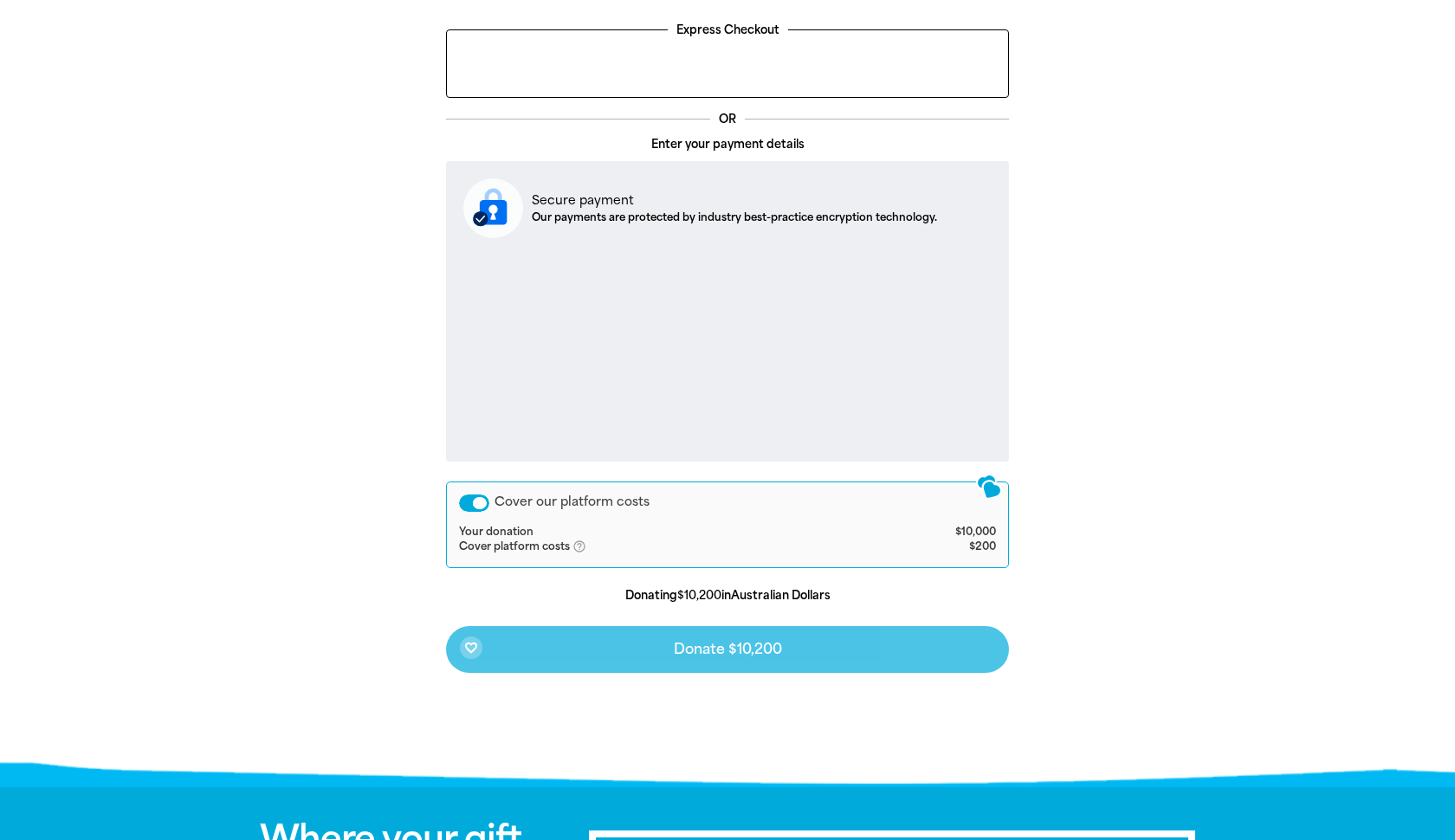
scroll to position [495, 0]
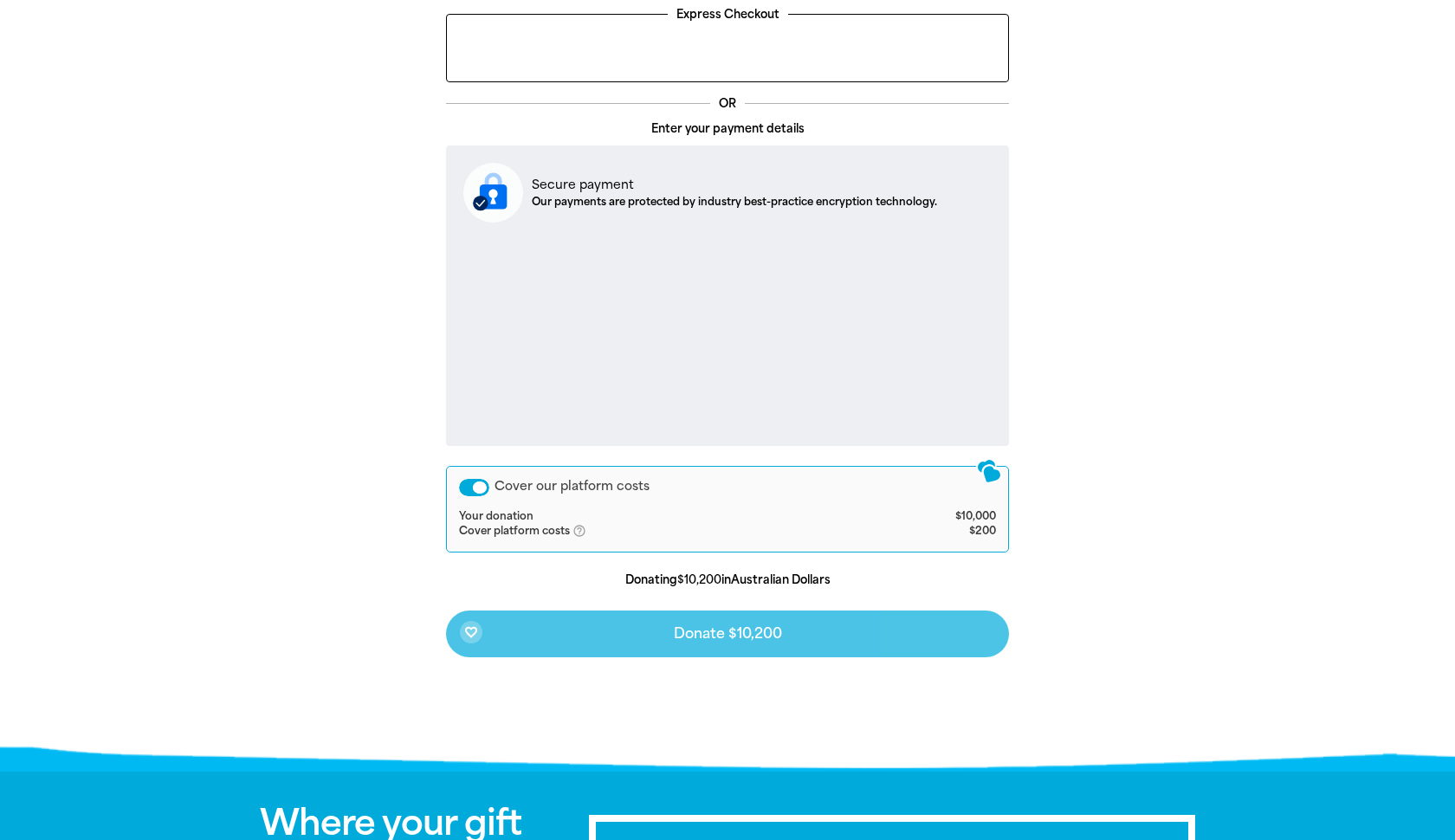
click at [471, 487] on div "Cover our platform costs" at bounding box center [474, 488] width 31 height 18
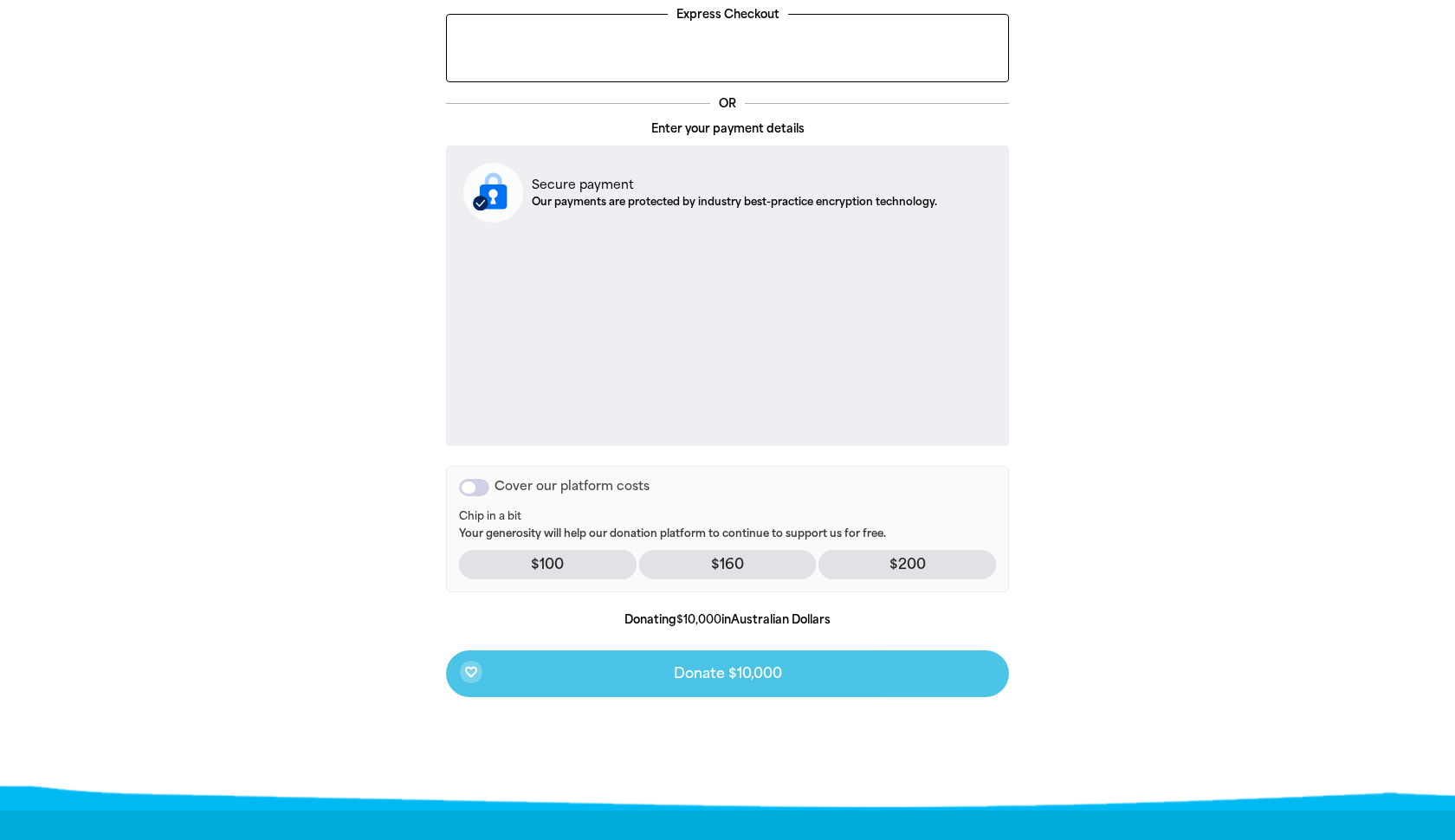
click at [1141, 519] on div "arrow_back Back Step 1 Step 2 Step 3 Your Payment Details Express Checkout OR E…" at bounding box center [728, 341] width 1039 height 921
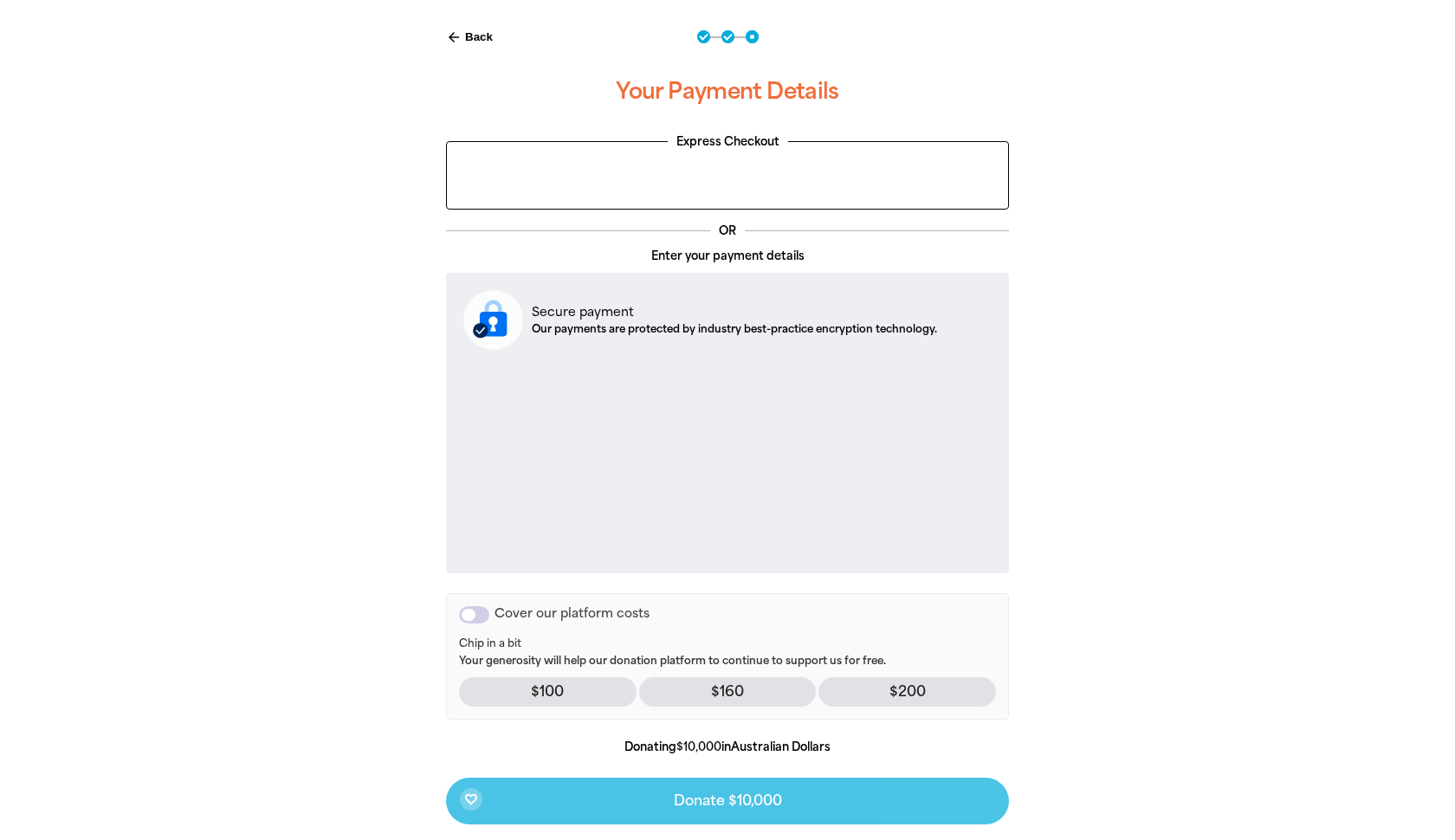
scroll to position [368, 0]
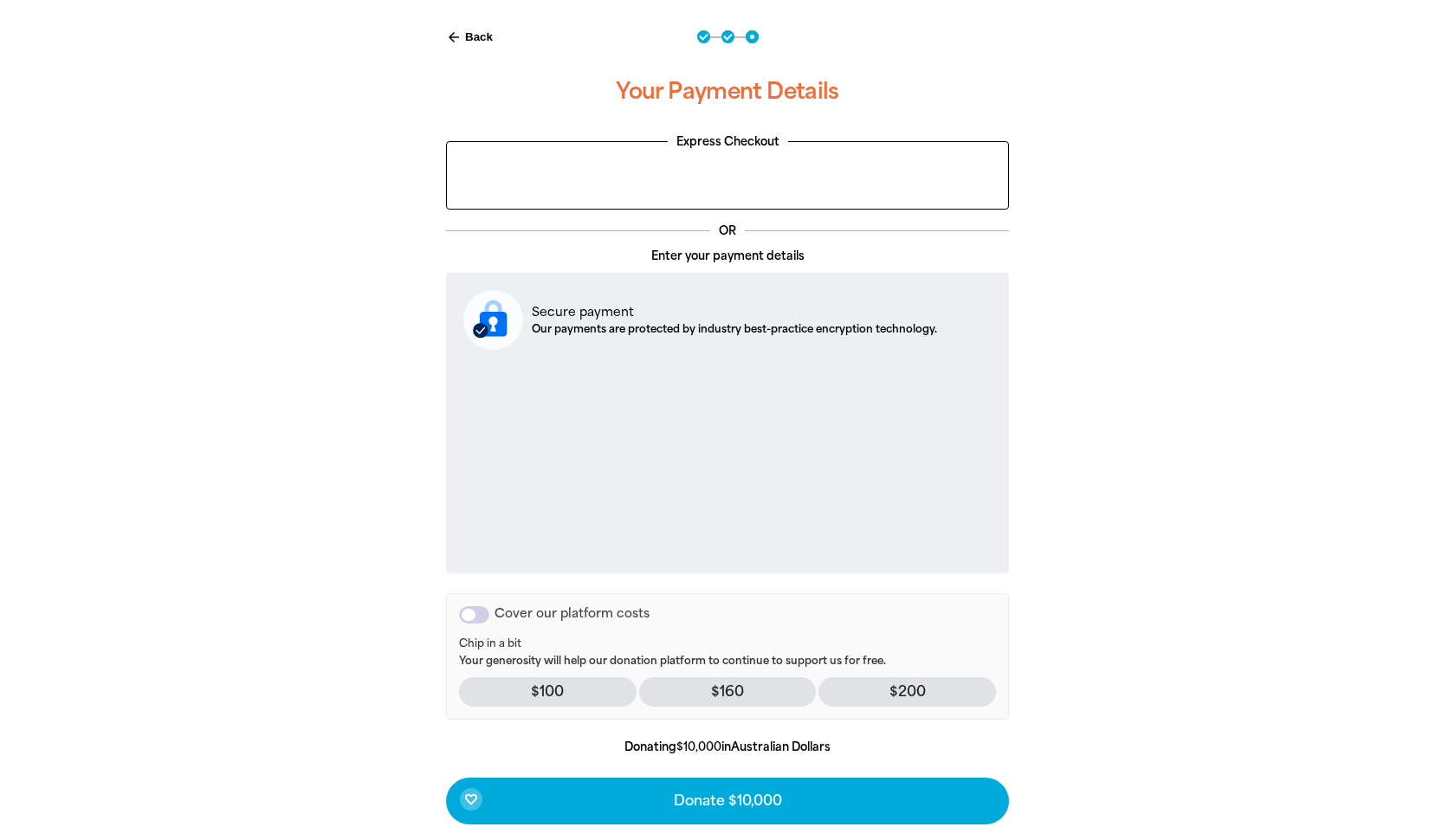
click at [1270, 610] on div at bounding box center [727, 469] width 1455 height 921
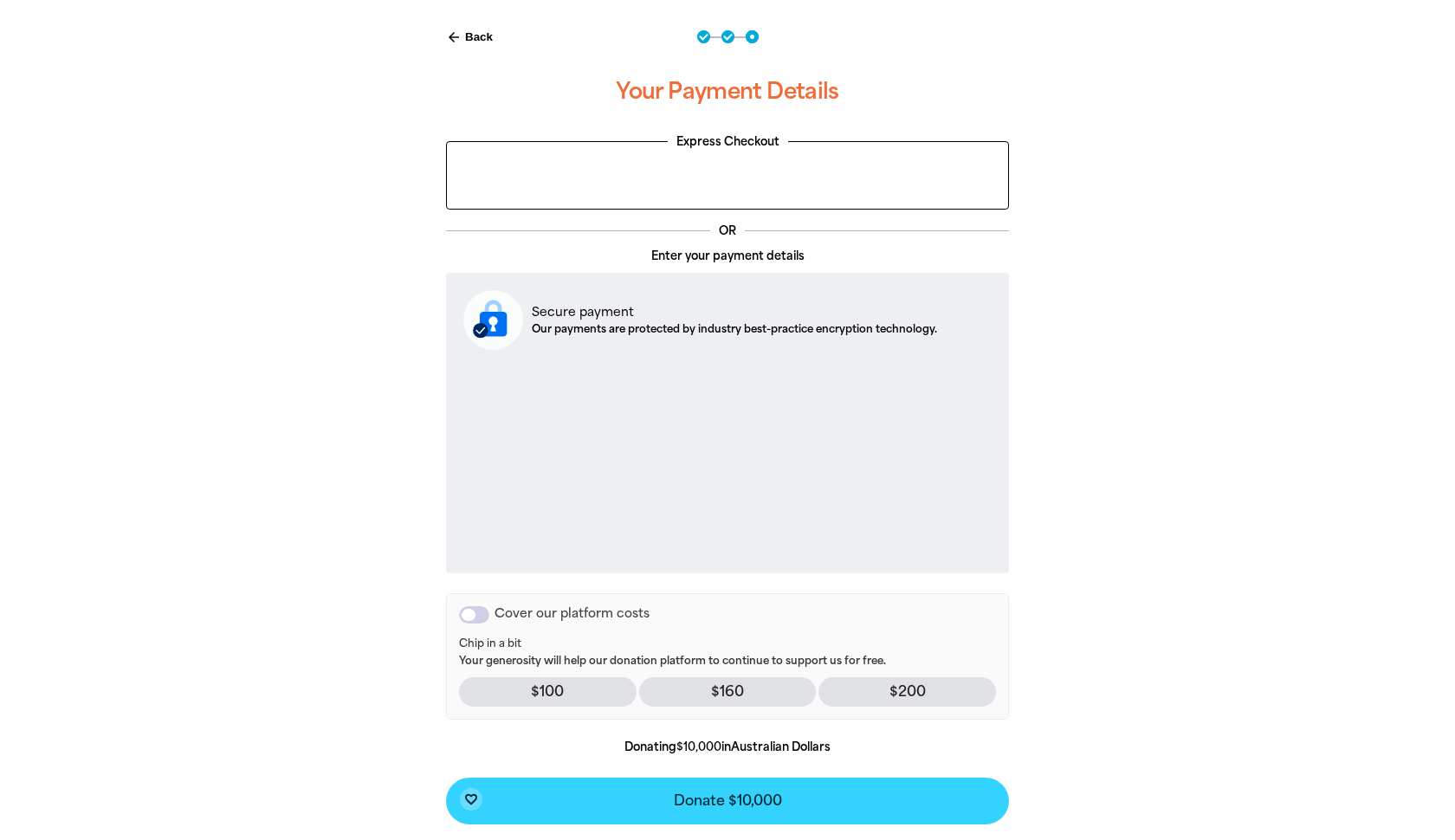
drag, startPoint x: 1104, startPoint y: 692, endPoint x: 938, endPoint y: 807, distance: 201.9
click at [1105, 692] on div "arrow_back Back Step 1 Step 2 Step 3 Your Payment Details Express Checkout OR E…" at bounding box center [728, 469] width 1039 height 921
click at [759, 803] on span "Donate $10,000" at bounding box center [728, 802] width 108 height 14
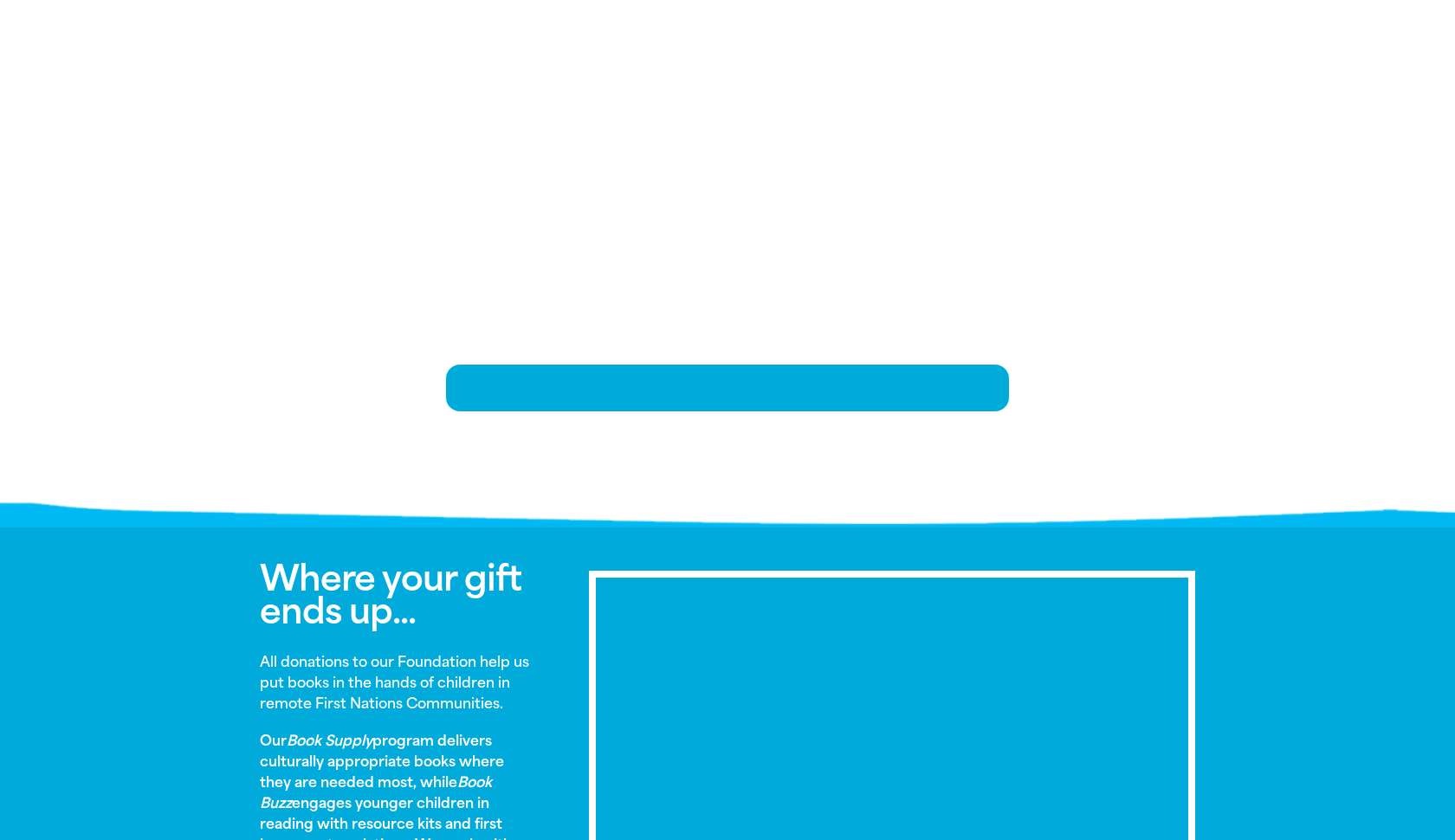
scroll to position [374, 0]
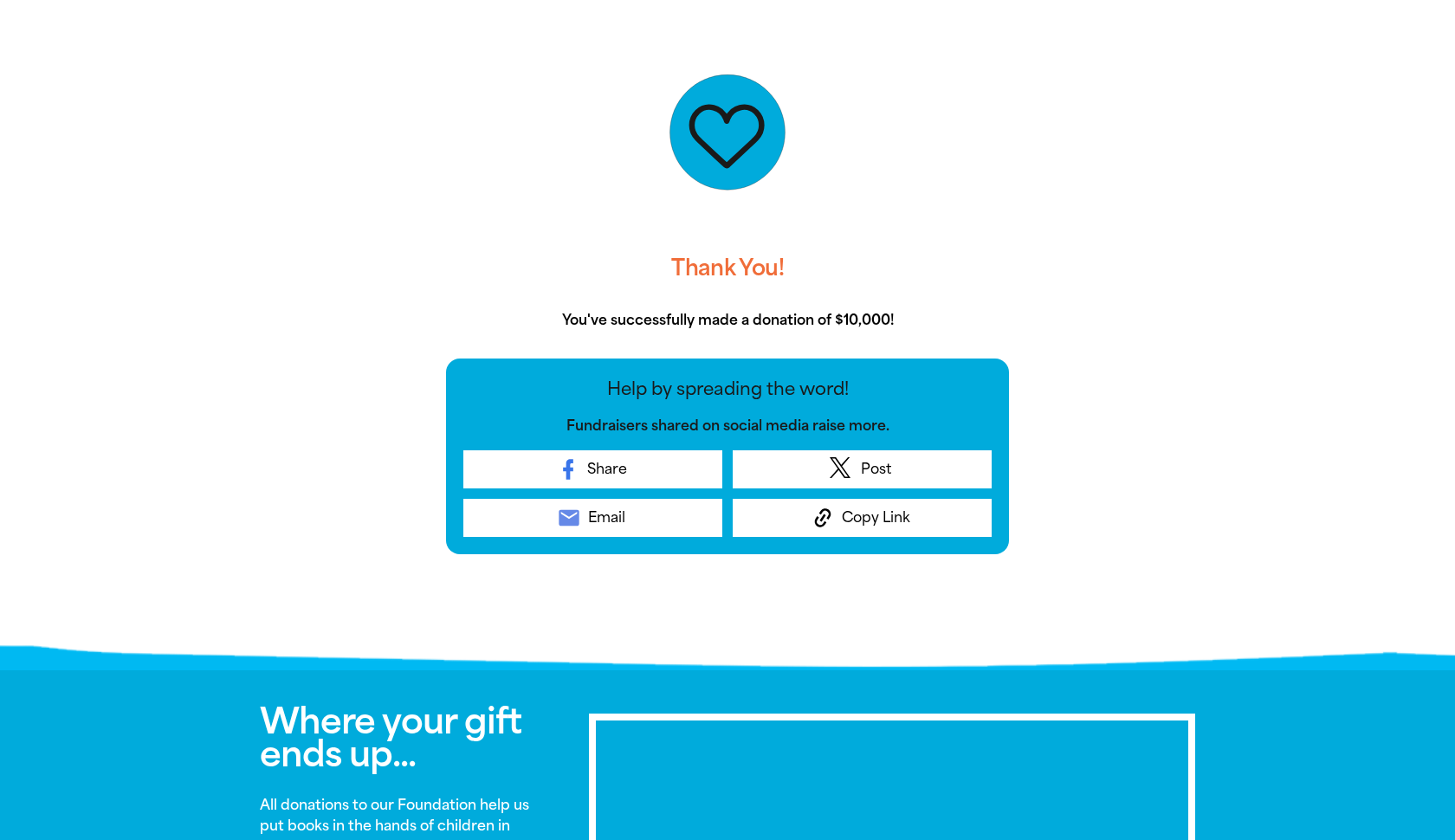
click at [1410, 486] on div at bounding box center [727, 332] width 1455 height 659
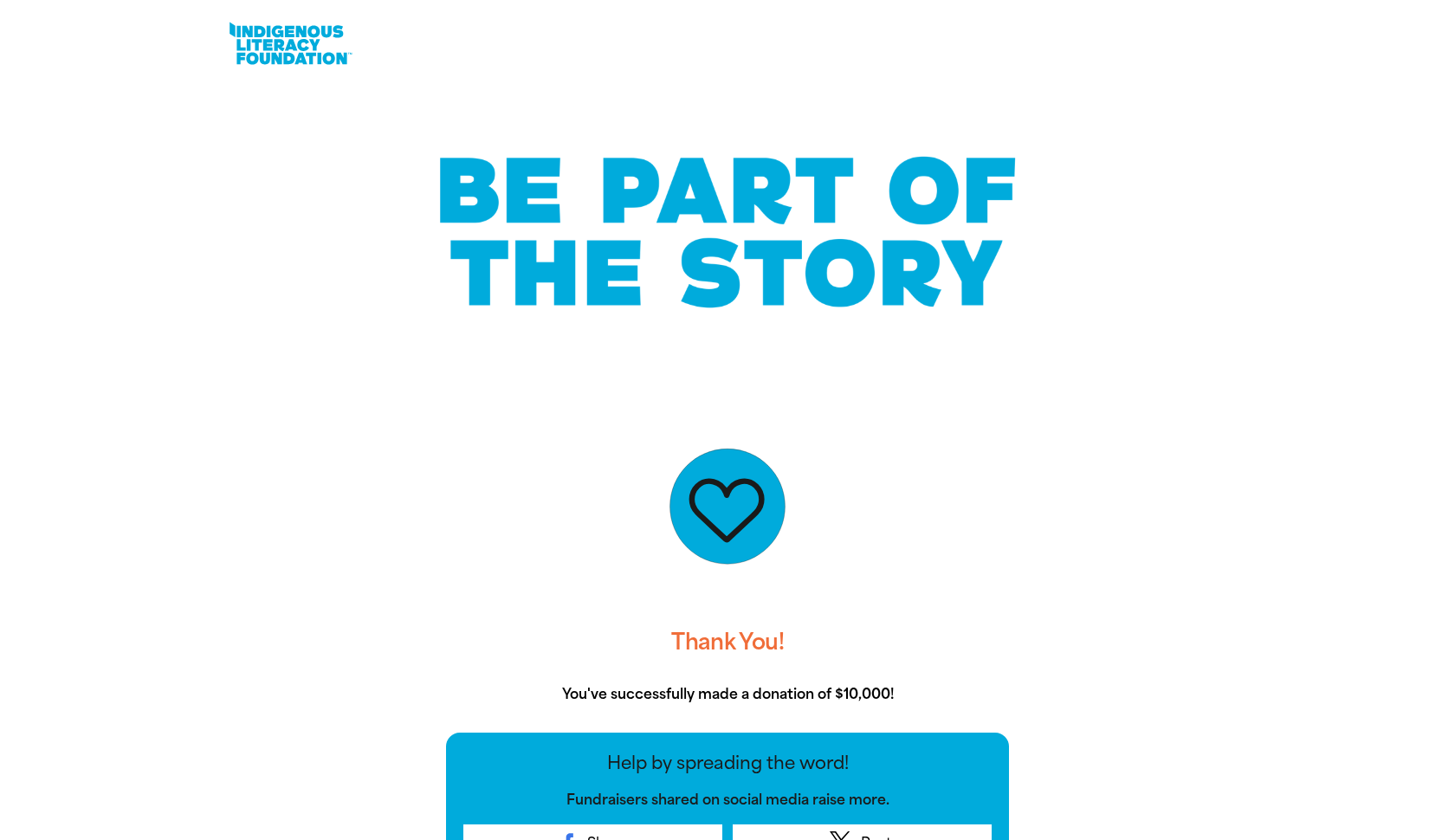
scroll to position [0, 0]
